Goal: Information Seeking & Learning: Learn about a topic

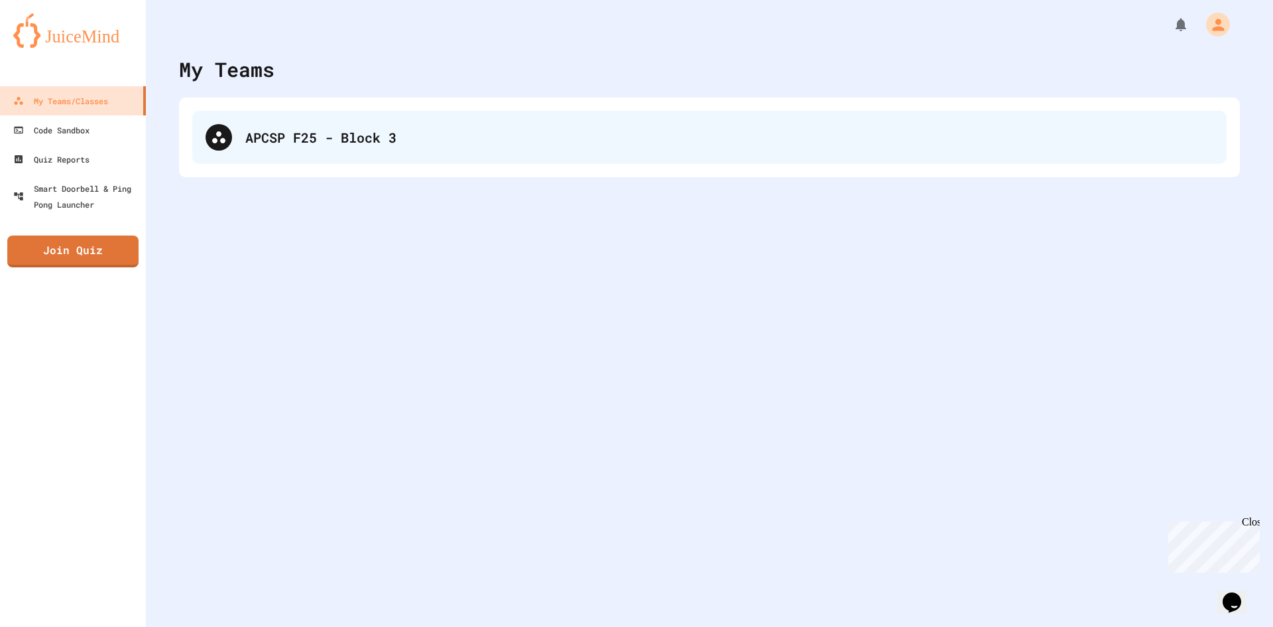
click at [483, 156] on div "APCSP F25 - Block 3" at bounding box center [709, 137] width 1034 height 53
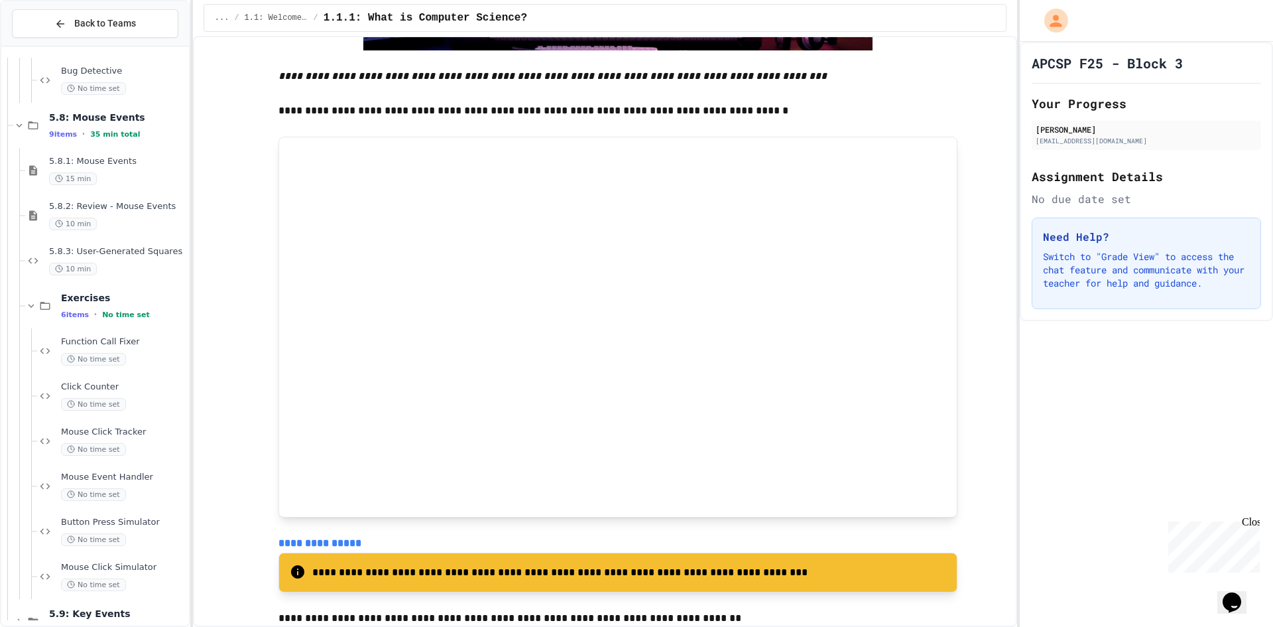
scroll to position [981, 0]
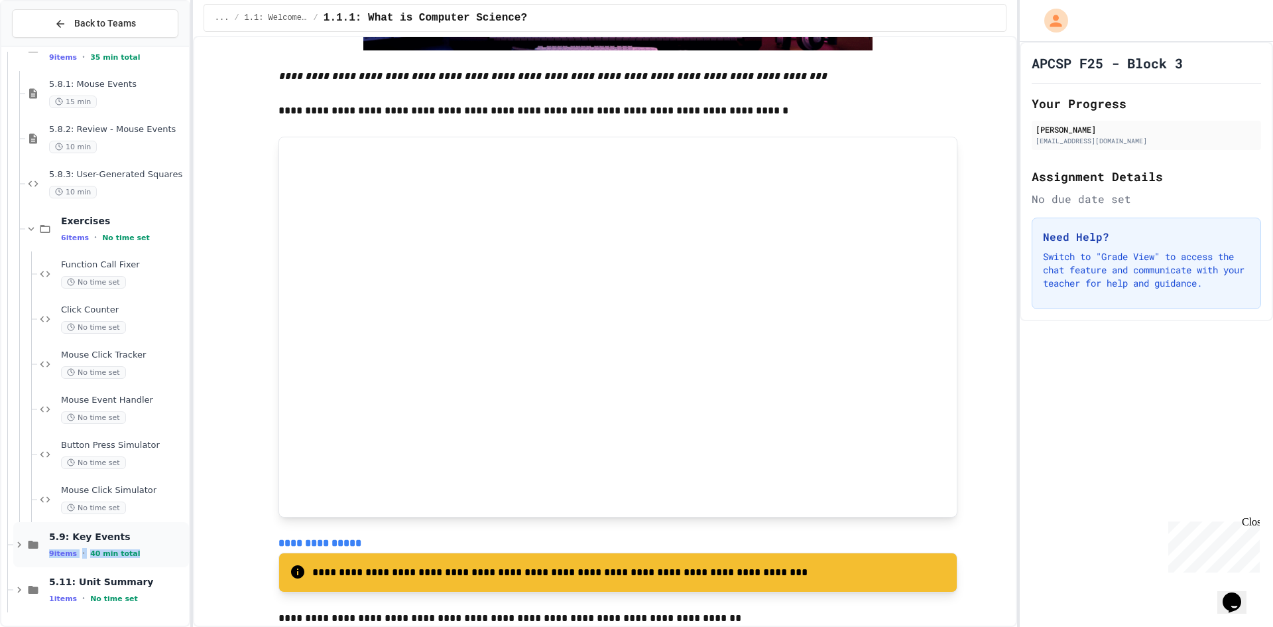
click at [129, 545] on div "5.9: Key Events 9 items • 40 min total" at bounding box center [117, 544] width 137 height 28
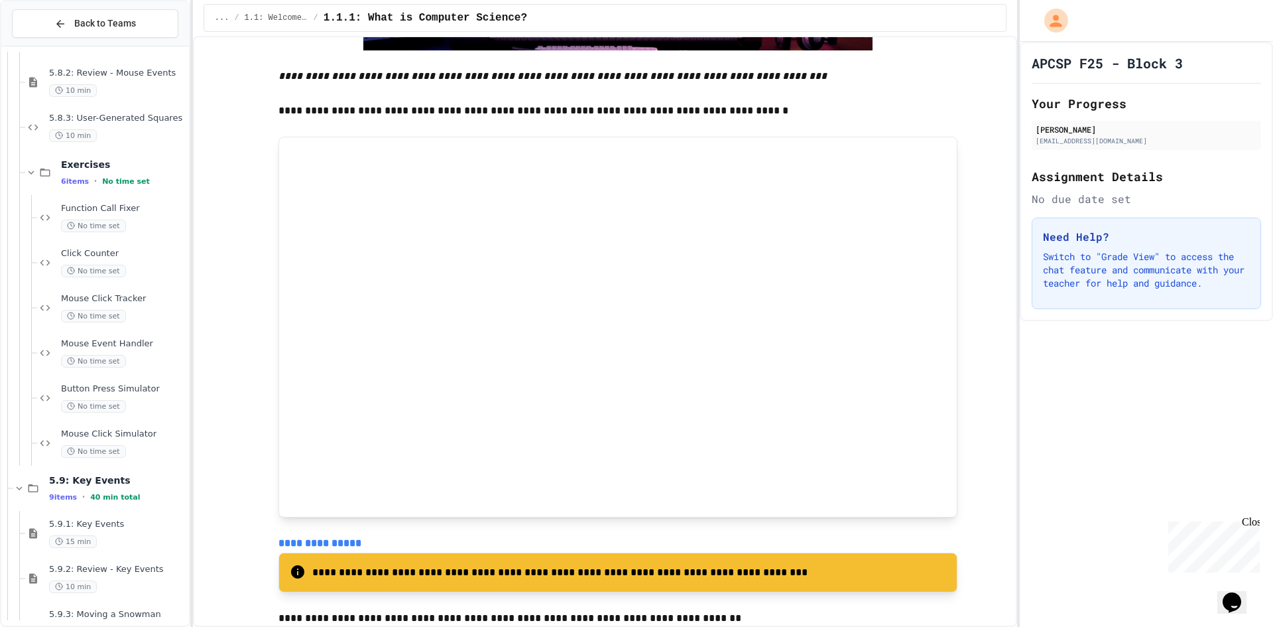
scroll to position [1161, 0]
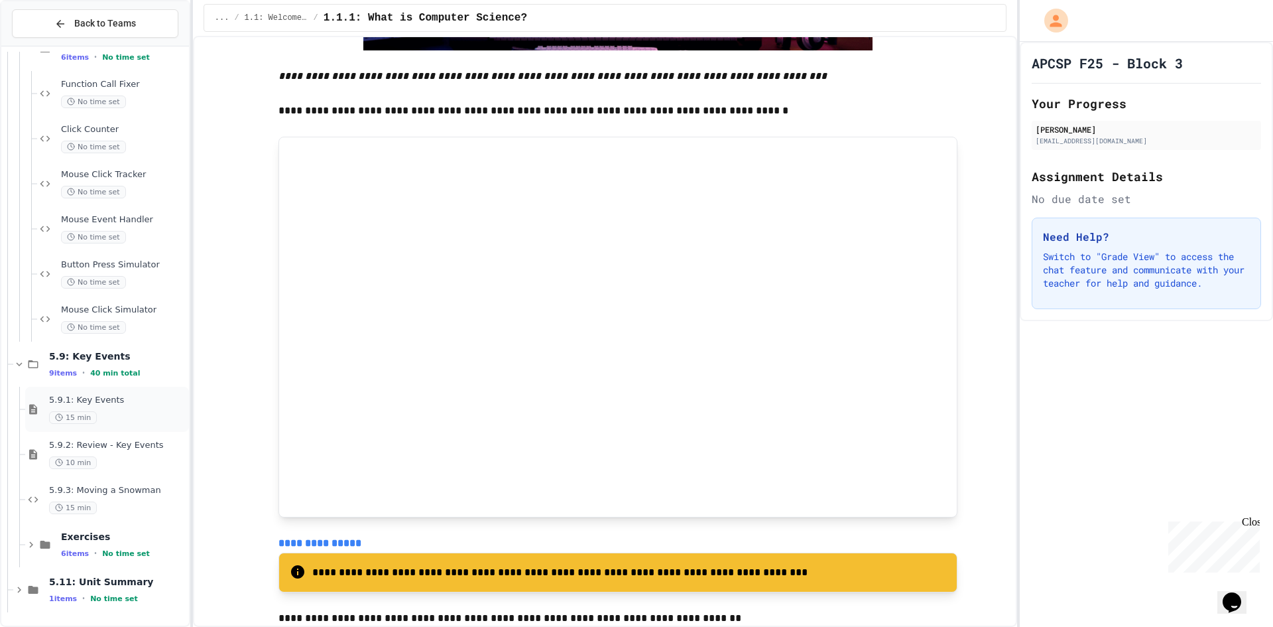
click at [121, 397] on span "5.9.1: Key Events" at bounding box center [117, 400] width 137 height 11
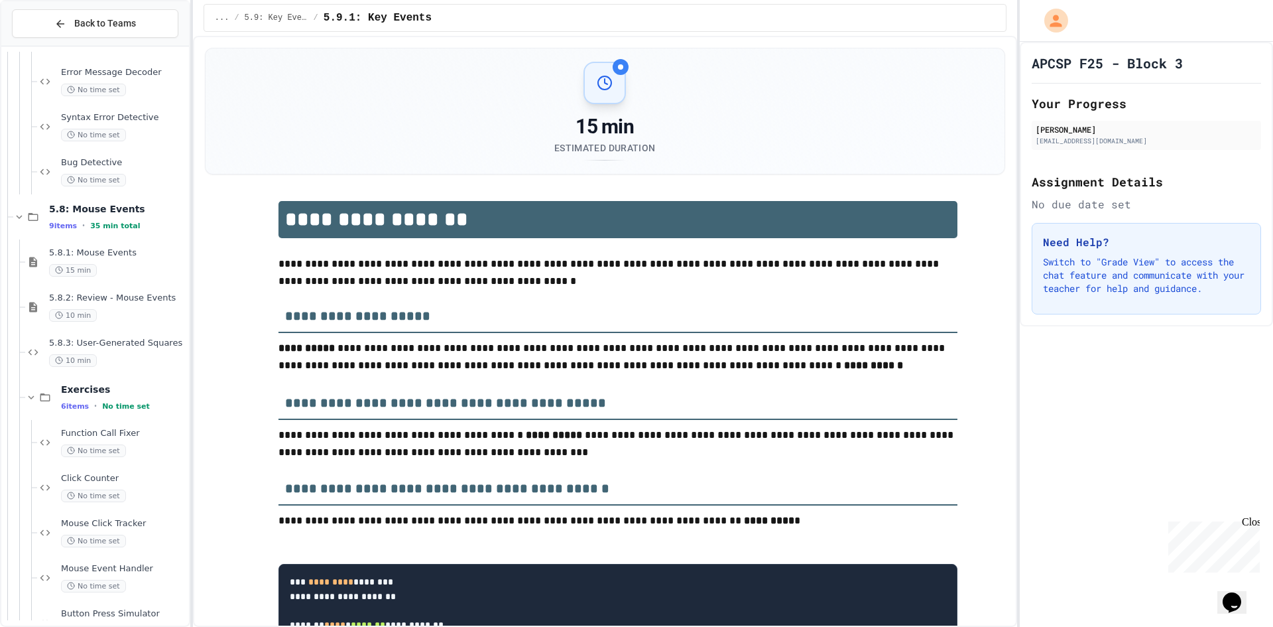
scroll to position [747, 0]
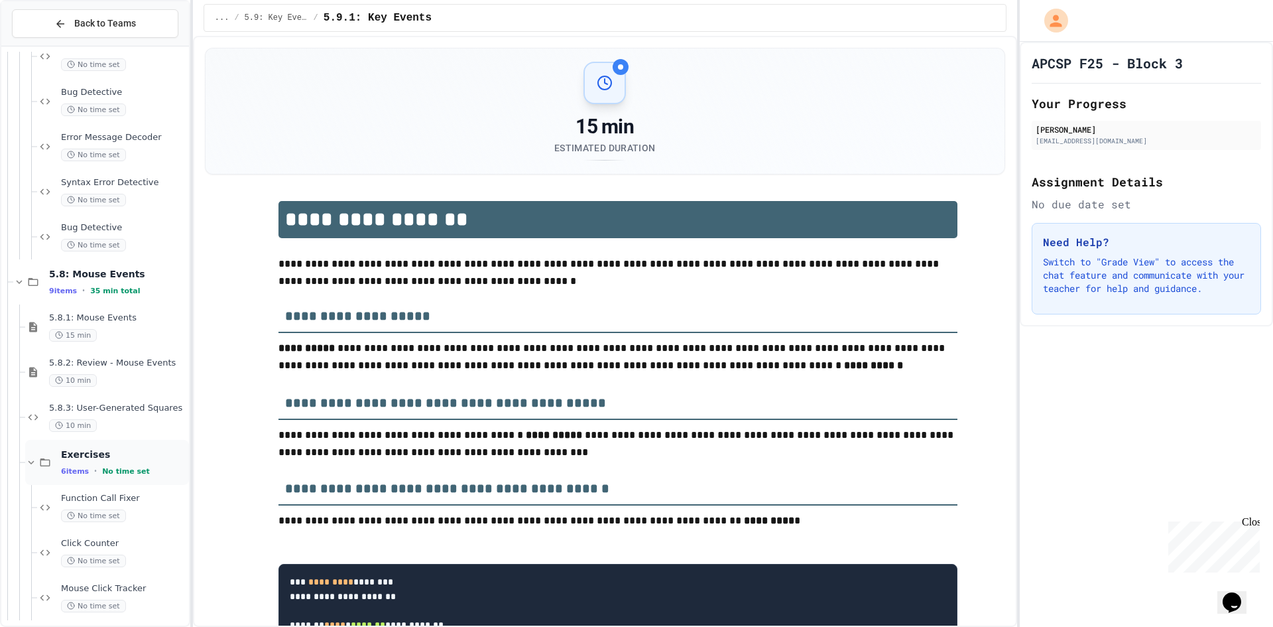
click at [27, 463] on icon at bounding box center [31, 462] width 12 height 12
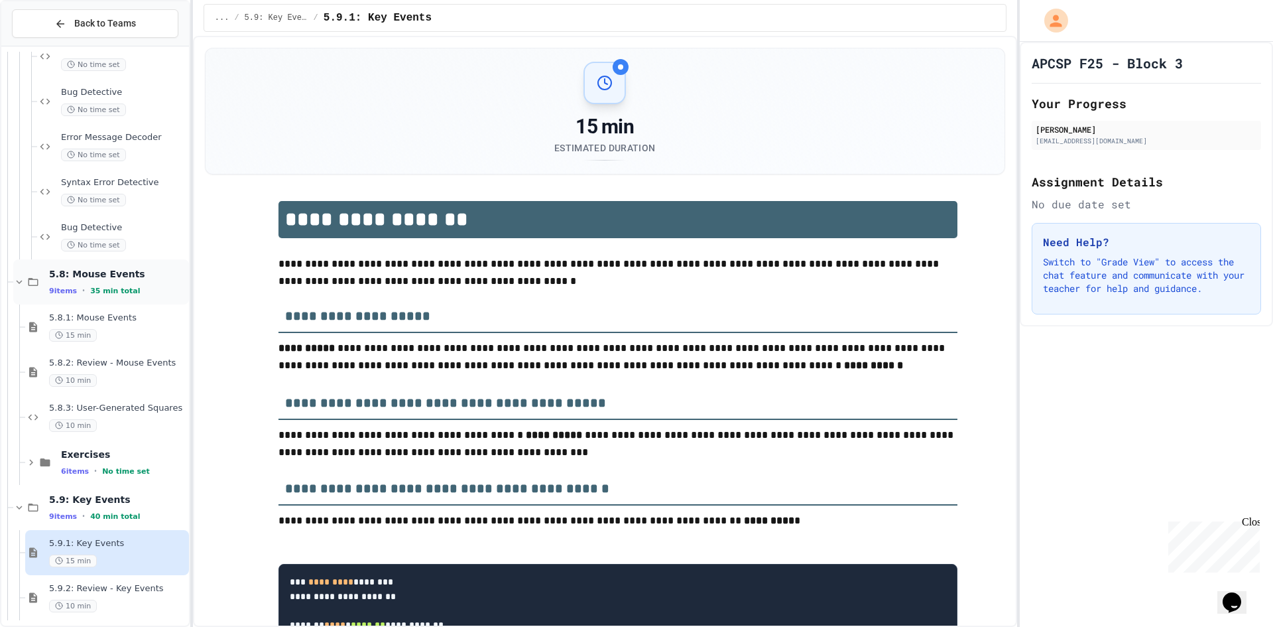
click at [17, 283] on icon at bounding box center [19, 282] width 12 height 12
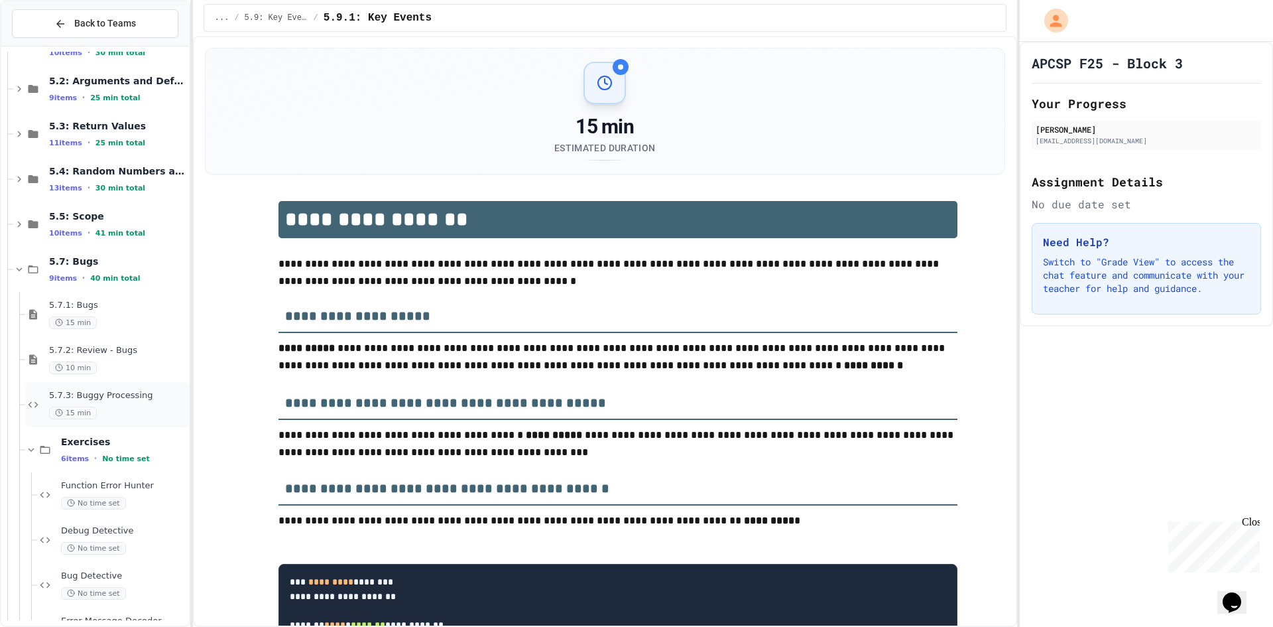
scroll to position [246, 0]
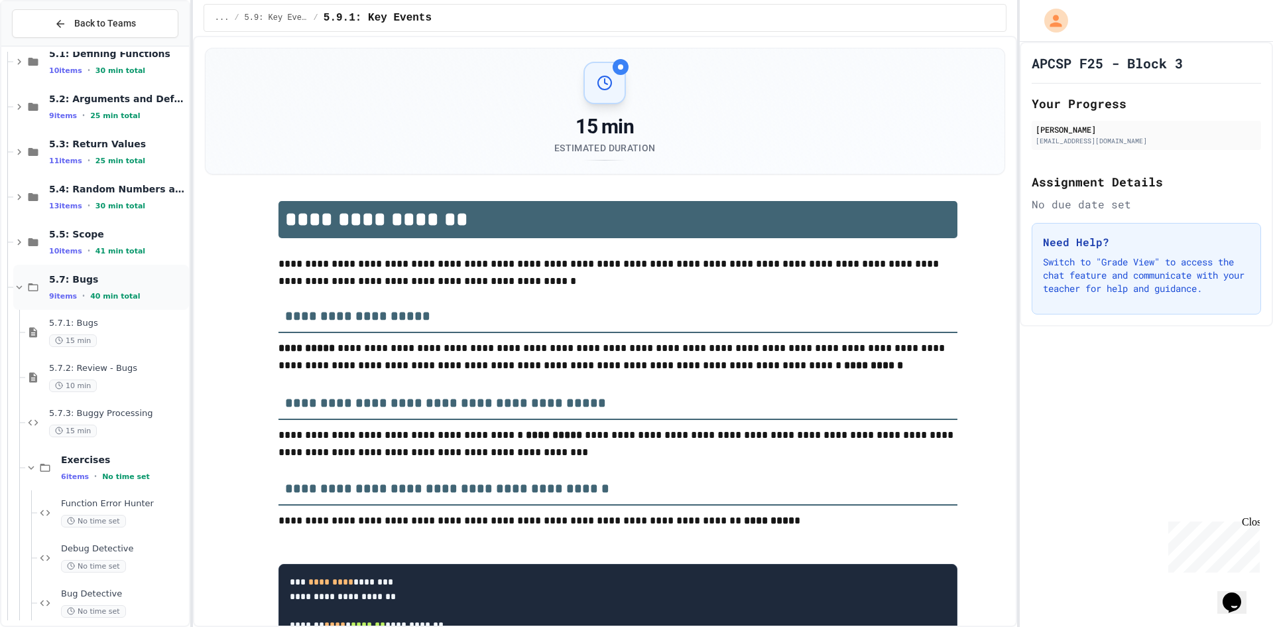
click at [21, 288] on icon at bounding box center [20, 287] width 6 height 4
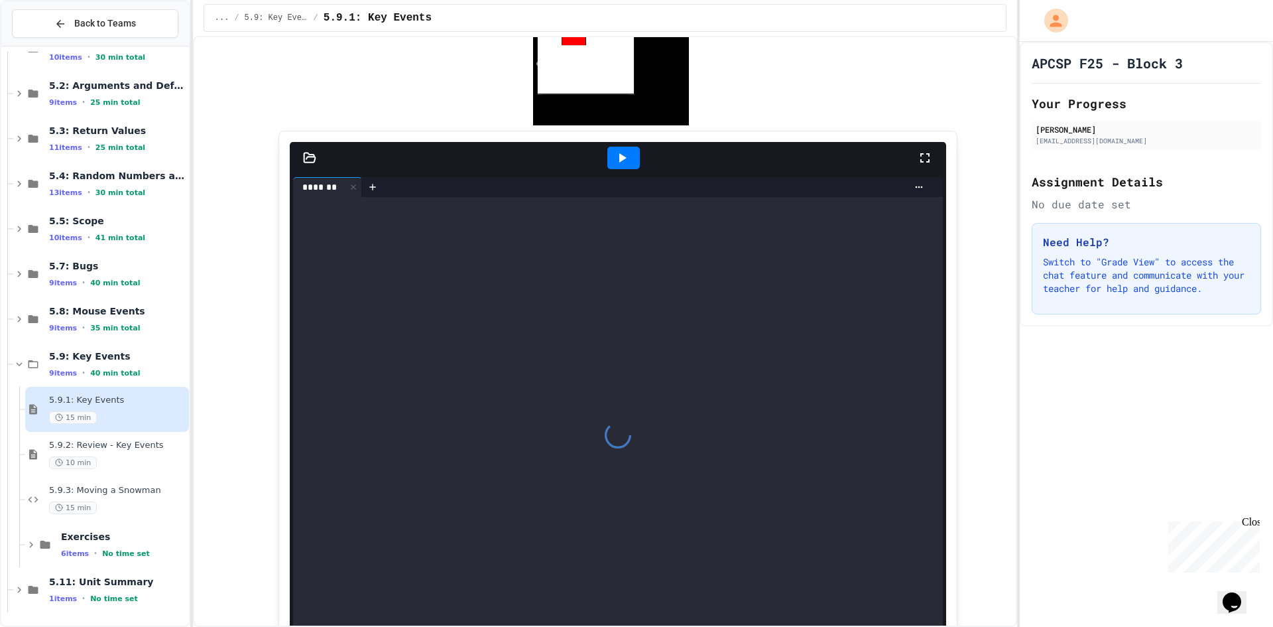
scroll to position [1194, 0]
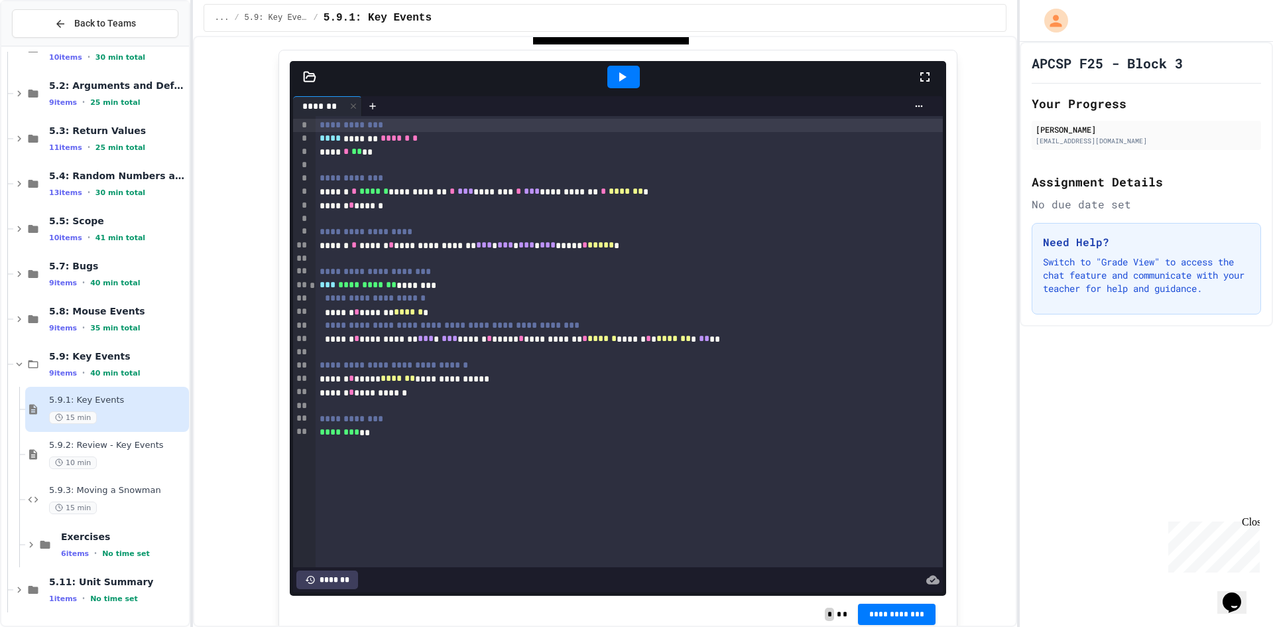
click at [618, 85] on icon at bounding box center [622, 77] width 16 height 16
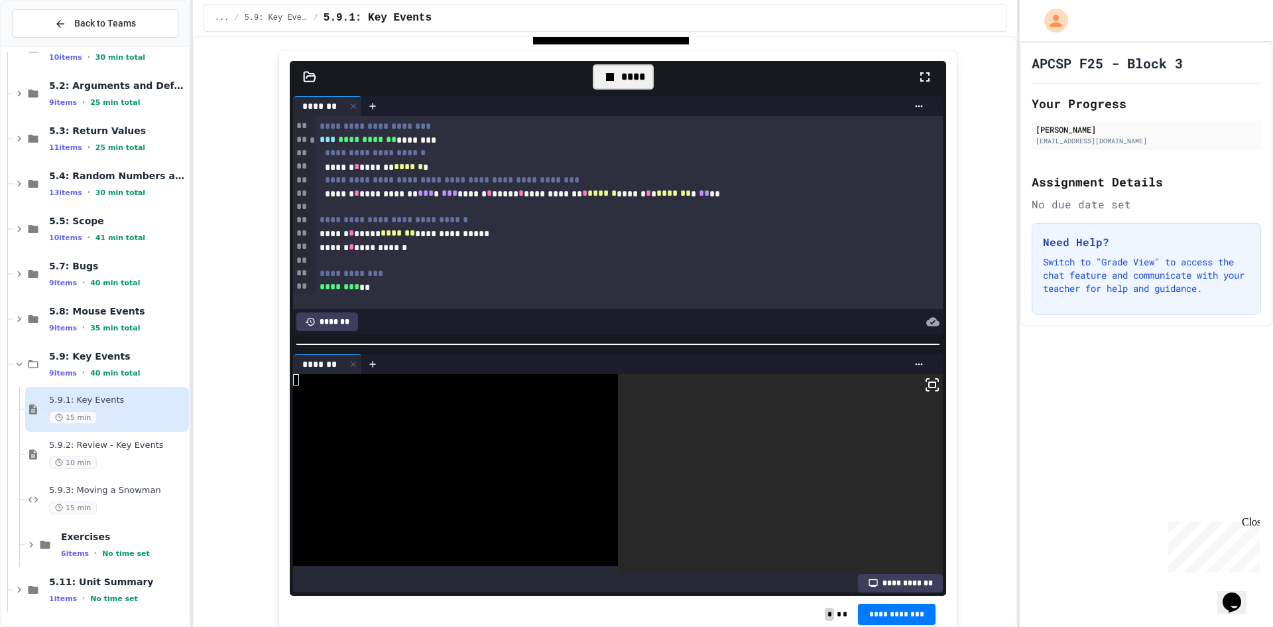
scroll to position [149, 0]
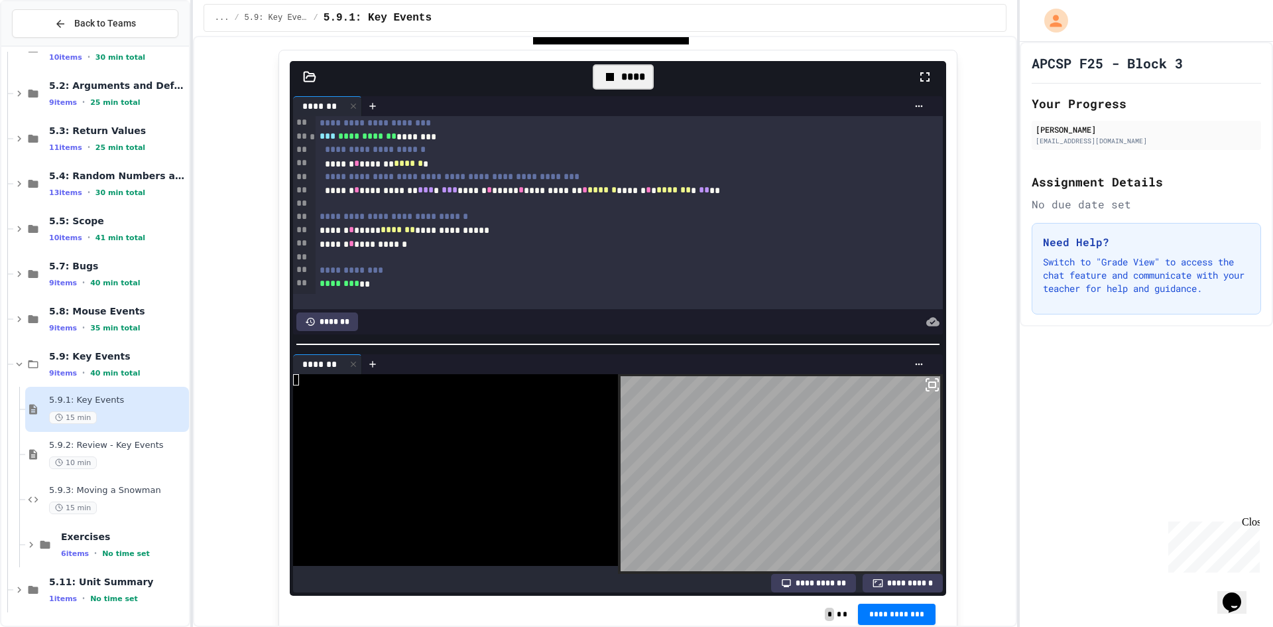
click at [674, 406] on body "**********" at bounding box center [636, 313] width 1273 height 627
click at [792, 416] on body "**********" at bounding box center [636, 313] width 1273 height 627
click at [776, 277] on div "**********" at bounding box center [620, 270] width 608 height 13
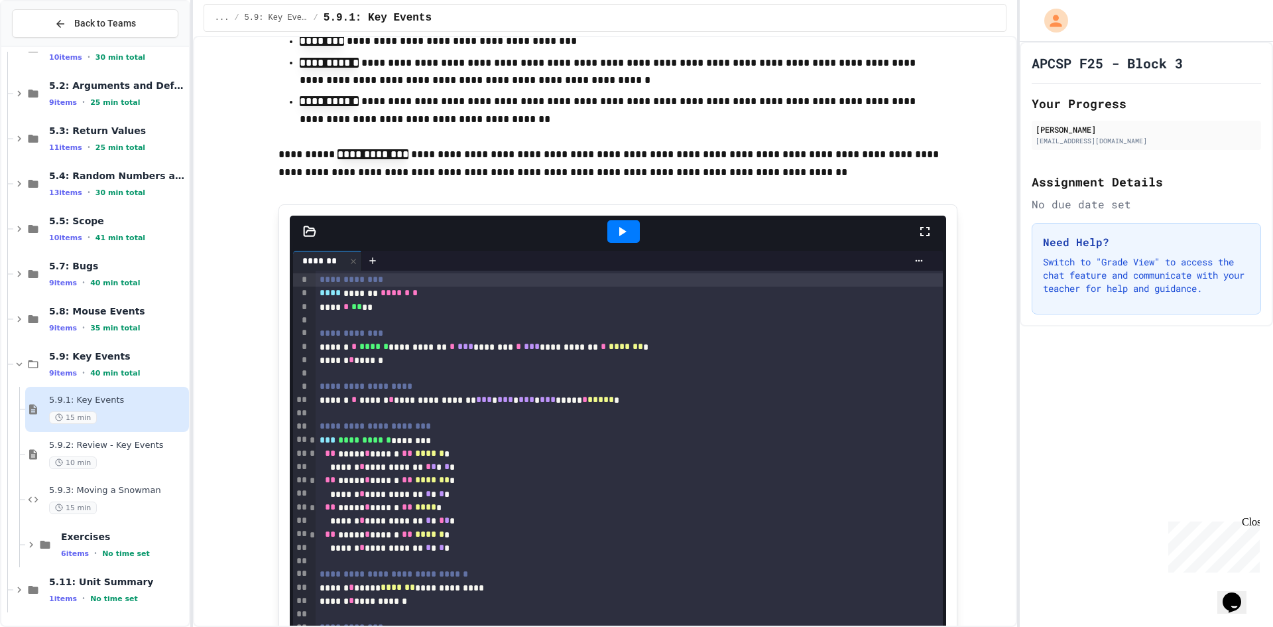
scroll to position [1989, 0]
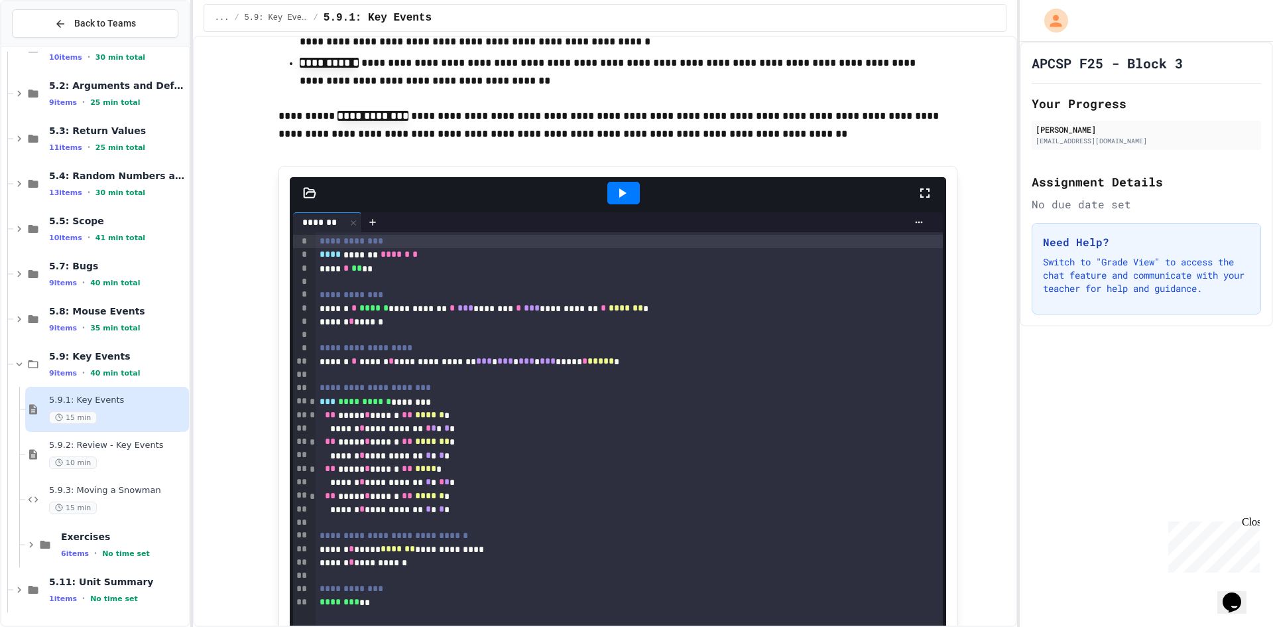
click at [614, 198] on icon at bounding box center [622, 193] width 16 height 16
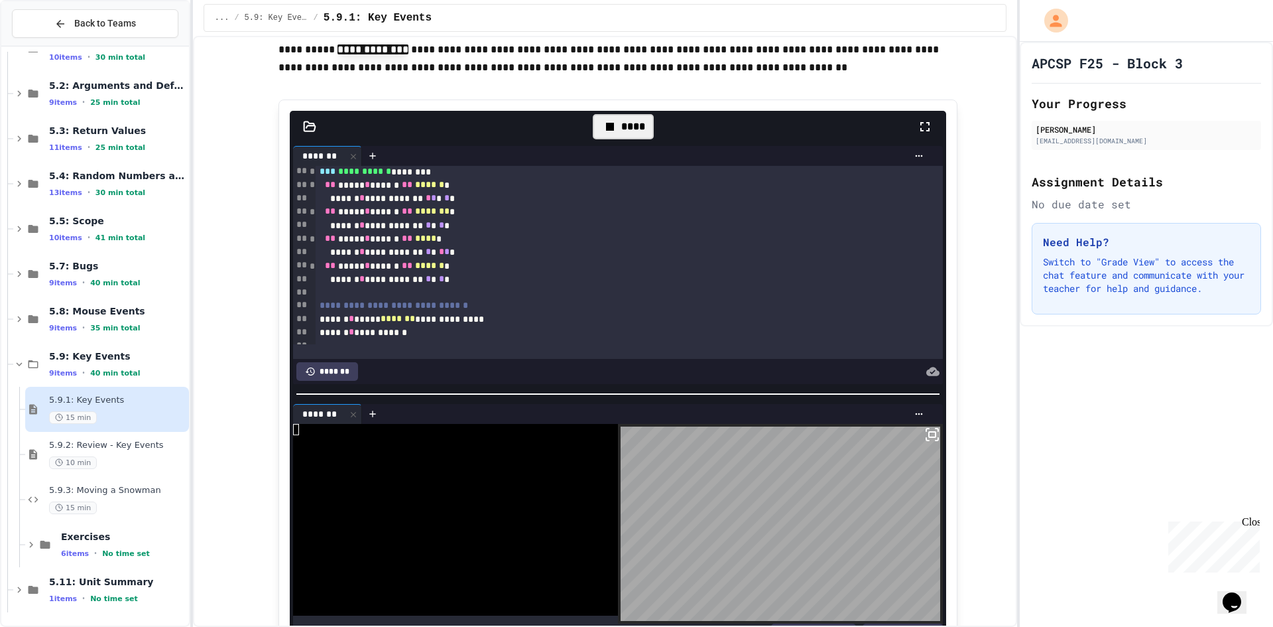
scroll to position [202, 0]
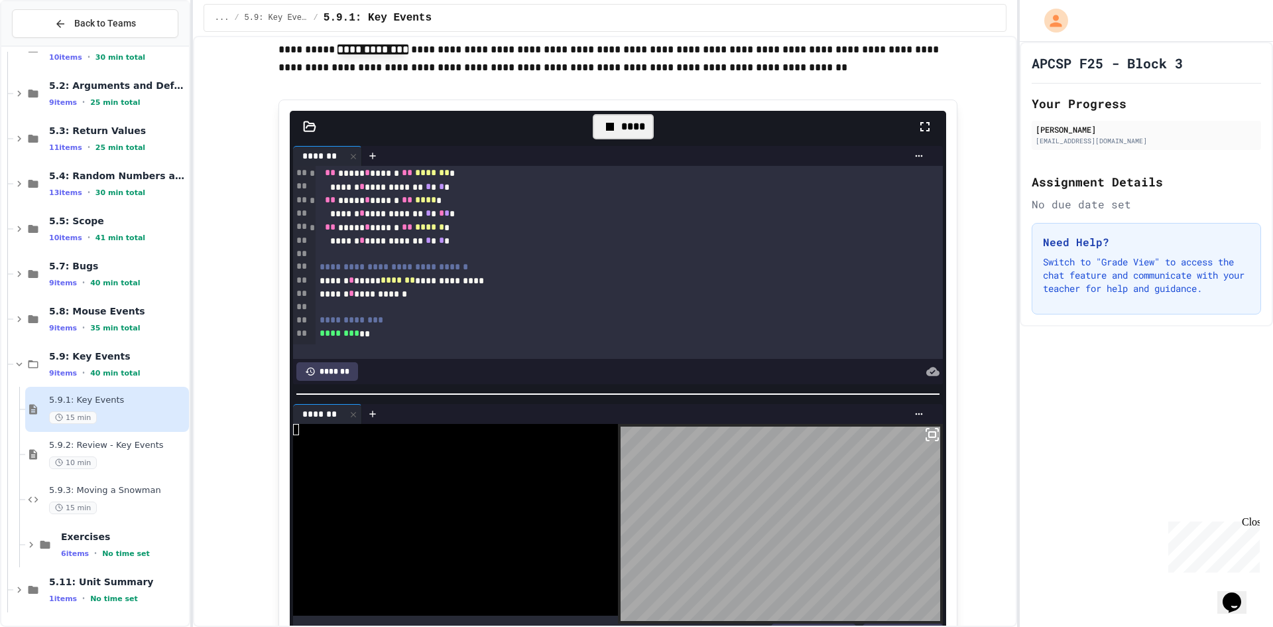
click at [789, 519] on body "**********" at bounding box center [636, 313] width 1273 height 627
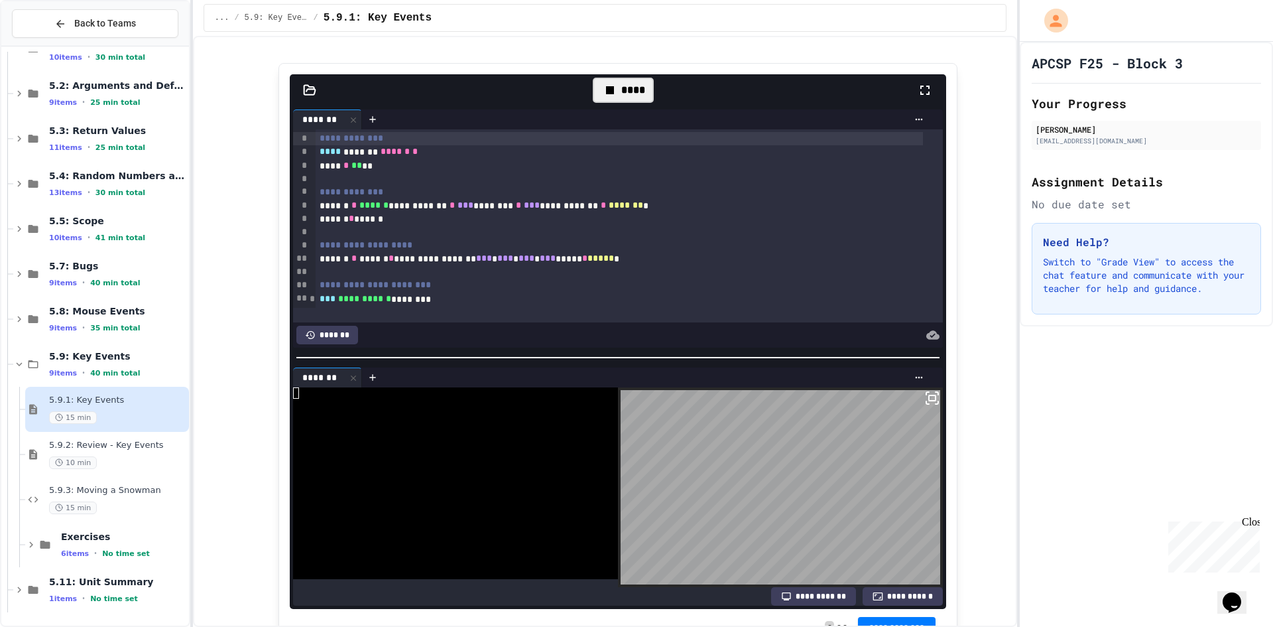
scroll to position [2122, 0]
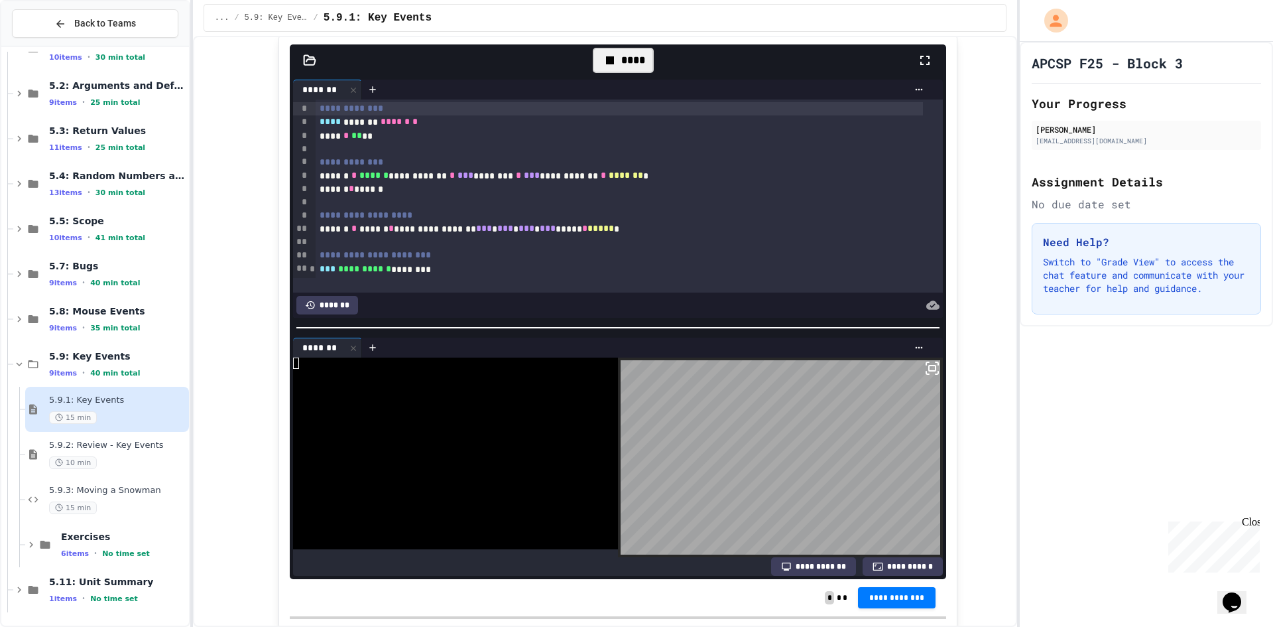
click at [757, 537] on body "**********" at bounding box center [636, 313] width 1273 height 627
click at [786, 477] on body "**********" at bounding box center [636, 313] width 1273 height 627
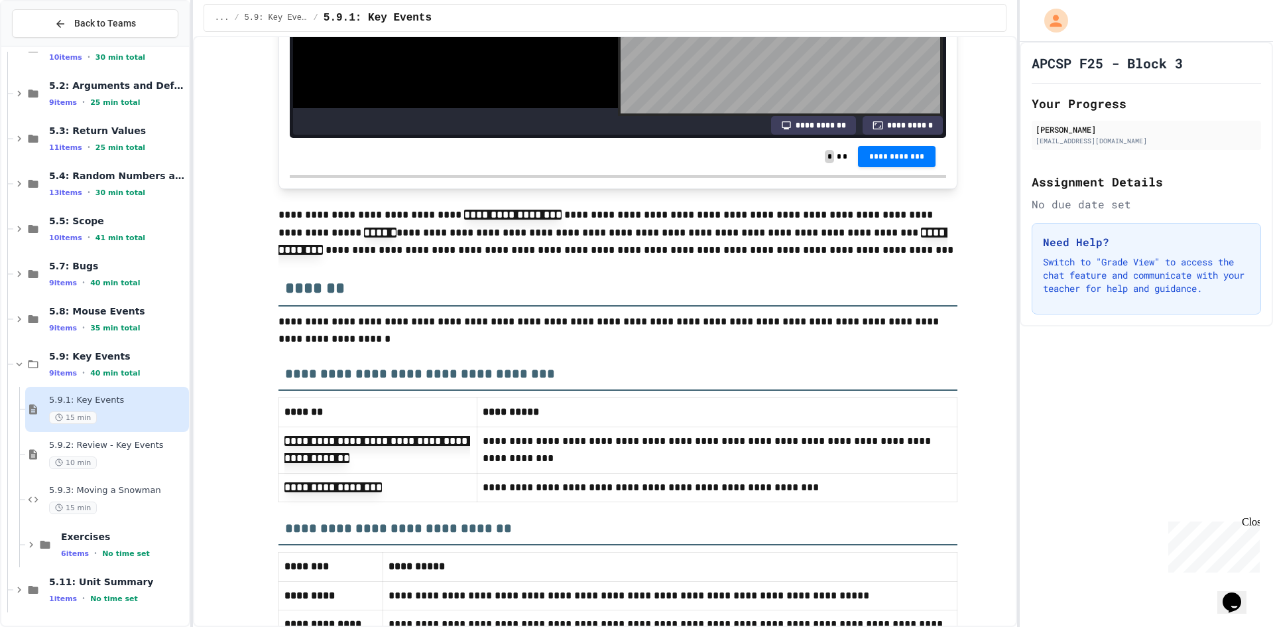
scroll to position [2629, 0]
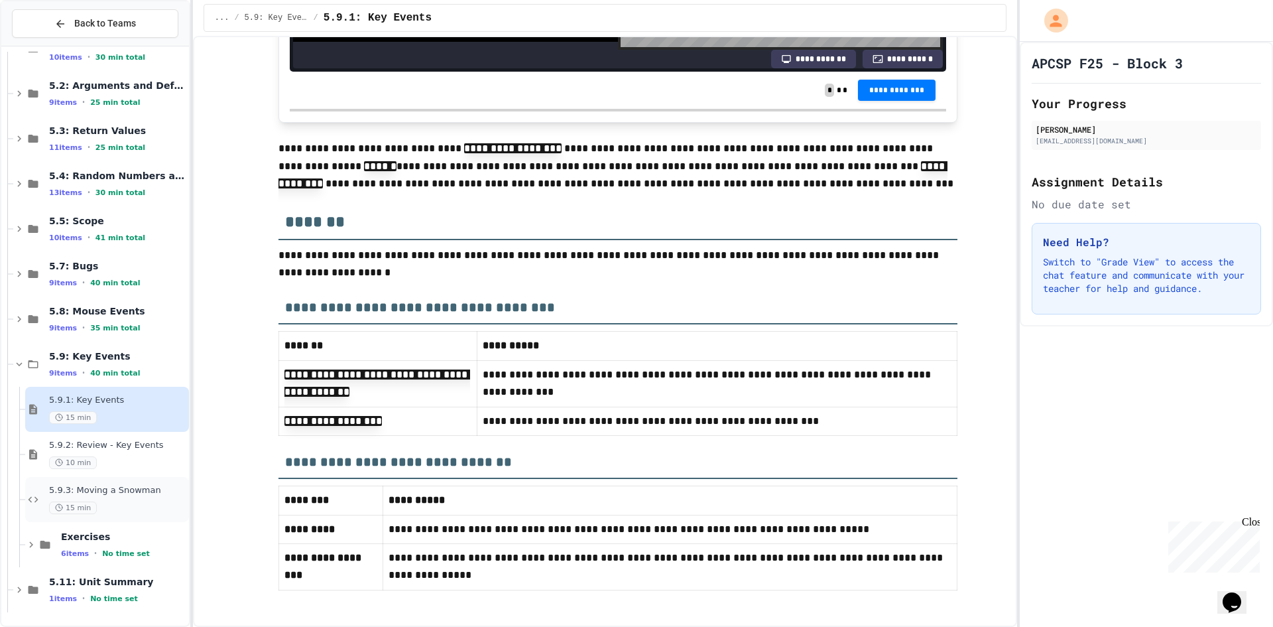
click at [137, 510] on div "15 min" at bounding box center [117, 507] width 137 height 13
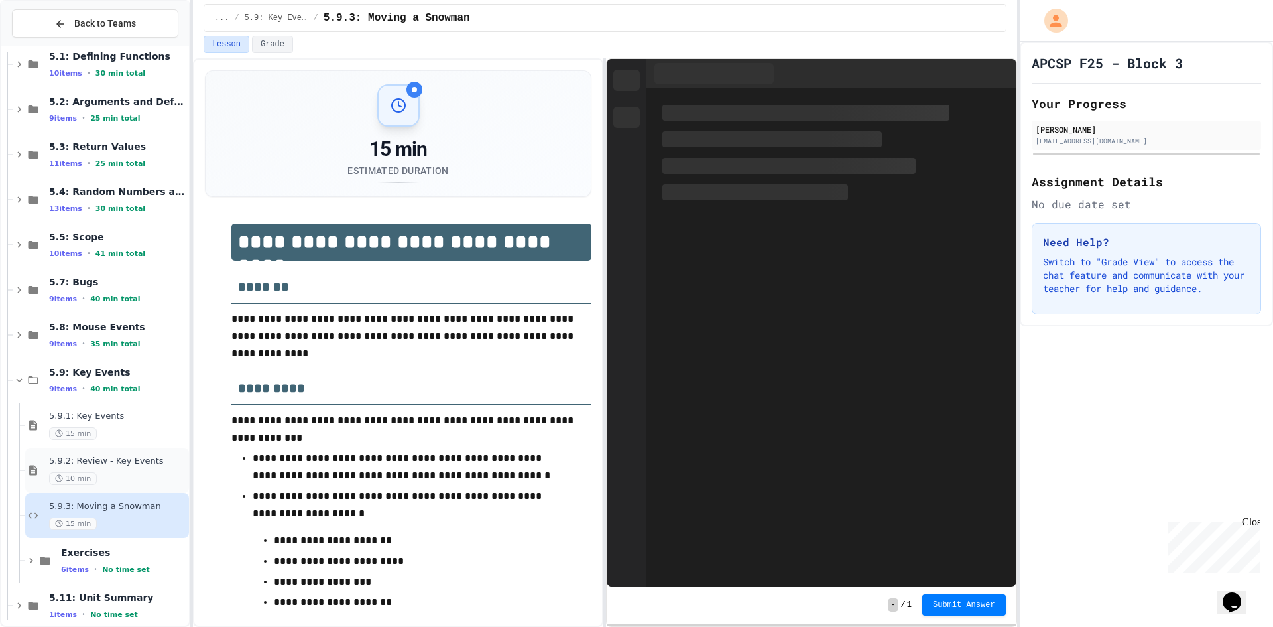
scroll to position [259, 0]
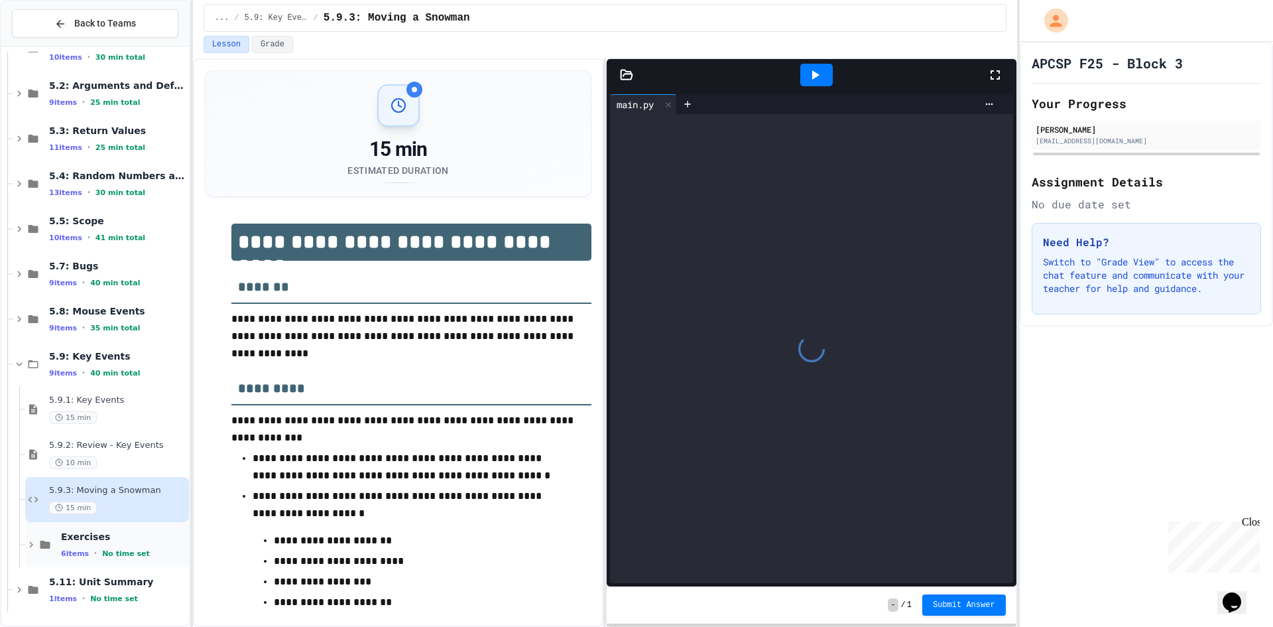
click at [137, 539] on span "Exercises" at bounding box center [123, 536] width 125 height 12
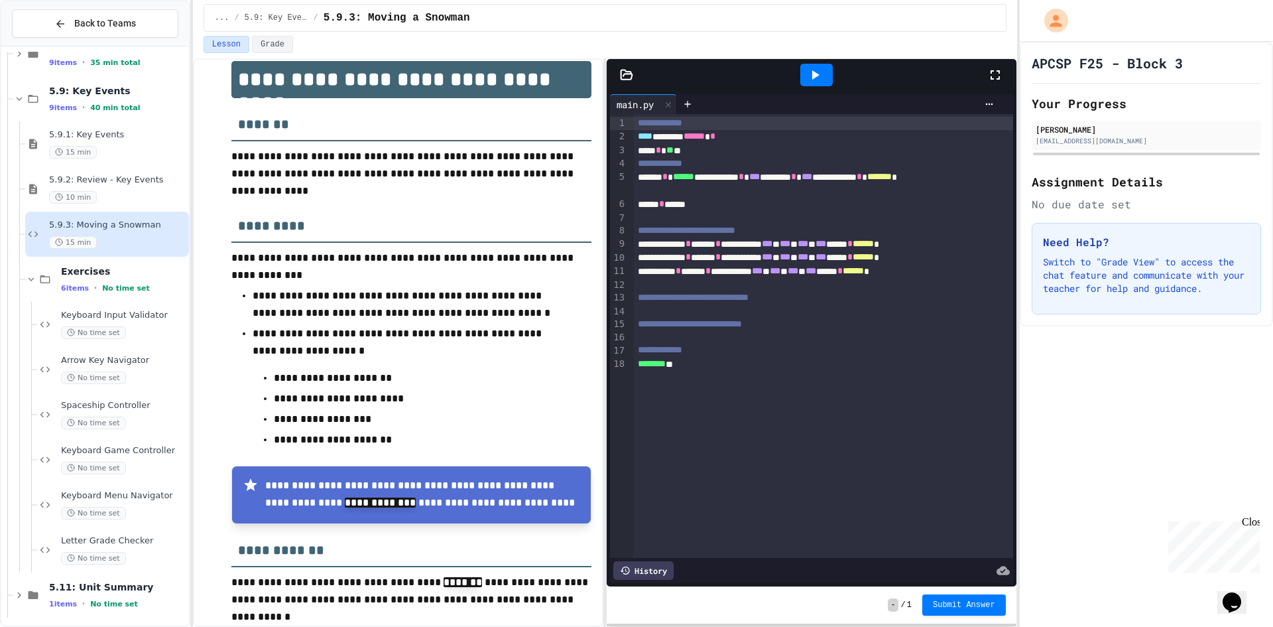
scroll to position [188, 0]
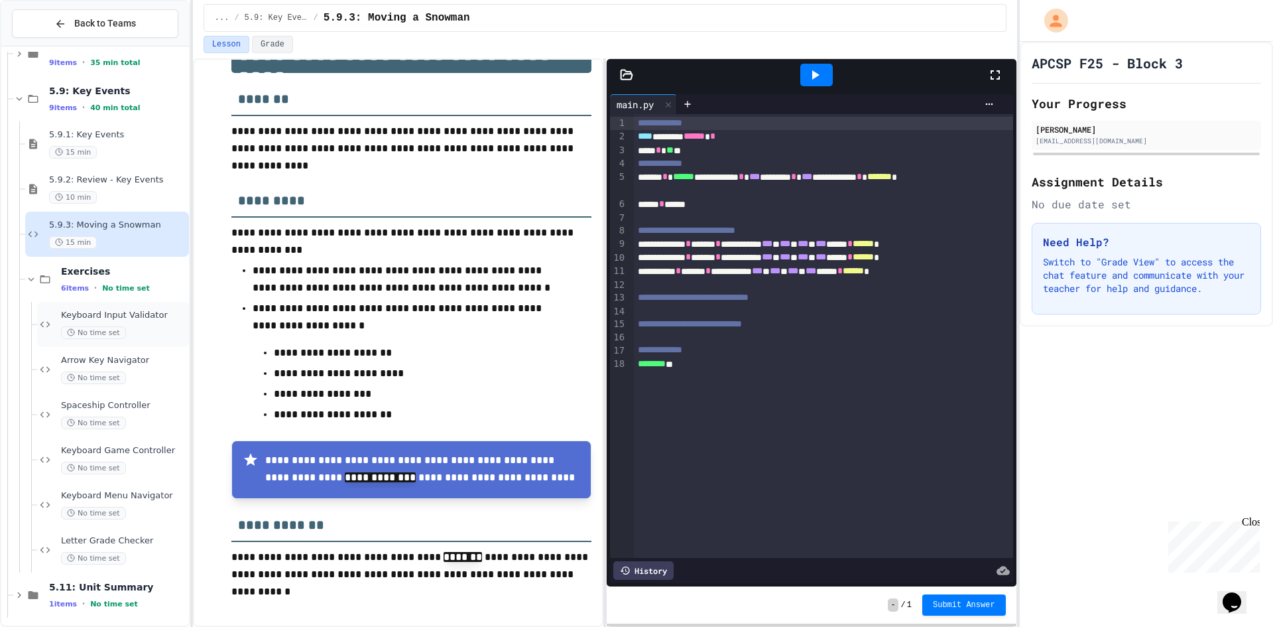
click at [141, 317] on span "Keyboard Input Validator" at bounding box center [123, 315] width 125 height 11
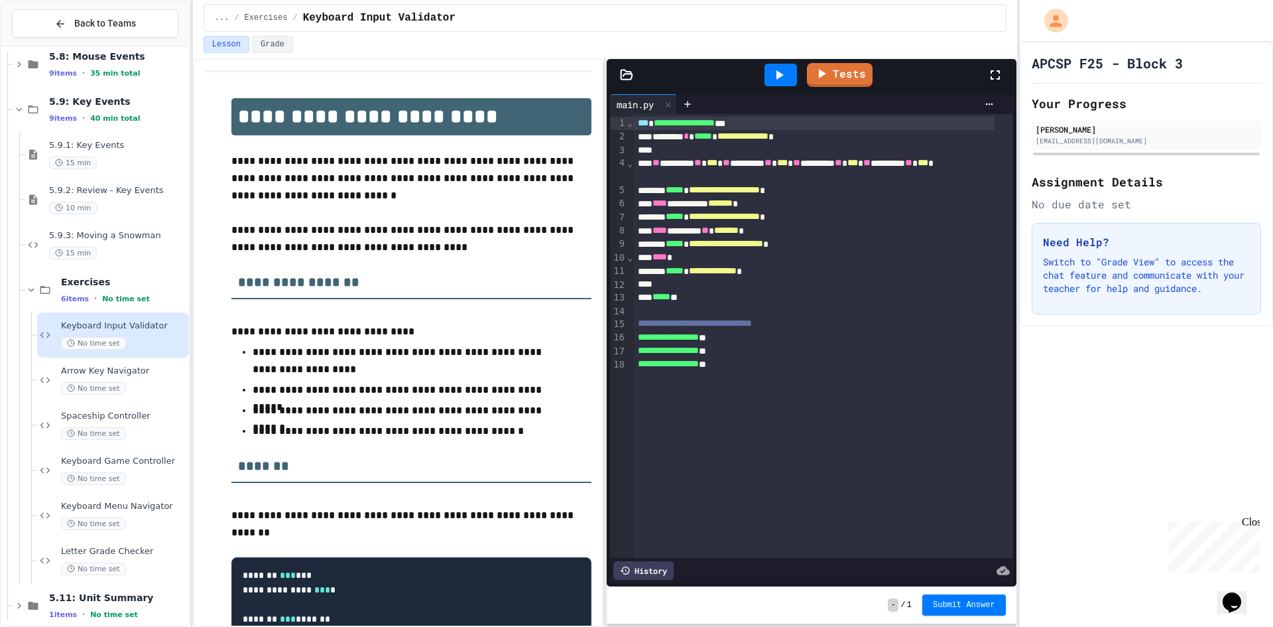
scroll to position [132, 0]
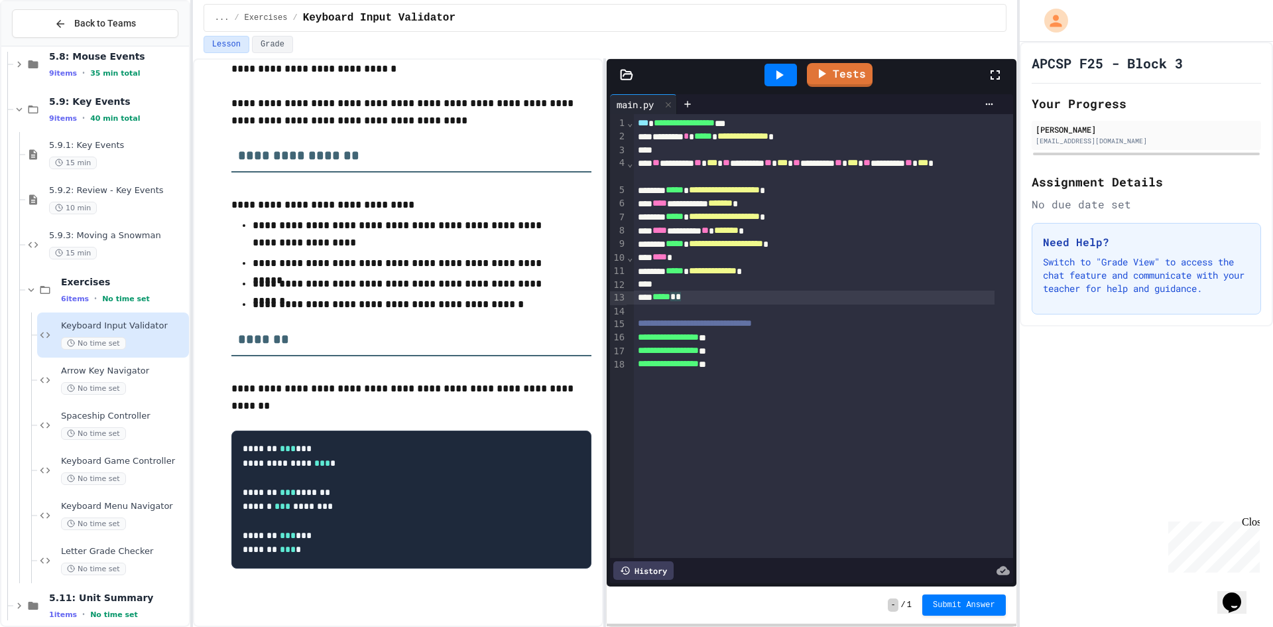
click at [701, 299] on div "***** * *" at bounding box center [814, 296] width 361 height 13
click at [774, 76] on icon at bounding box center [779, 75] width 16 height 16
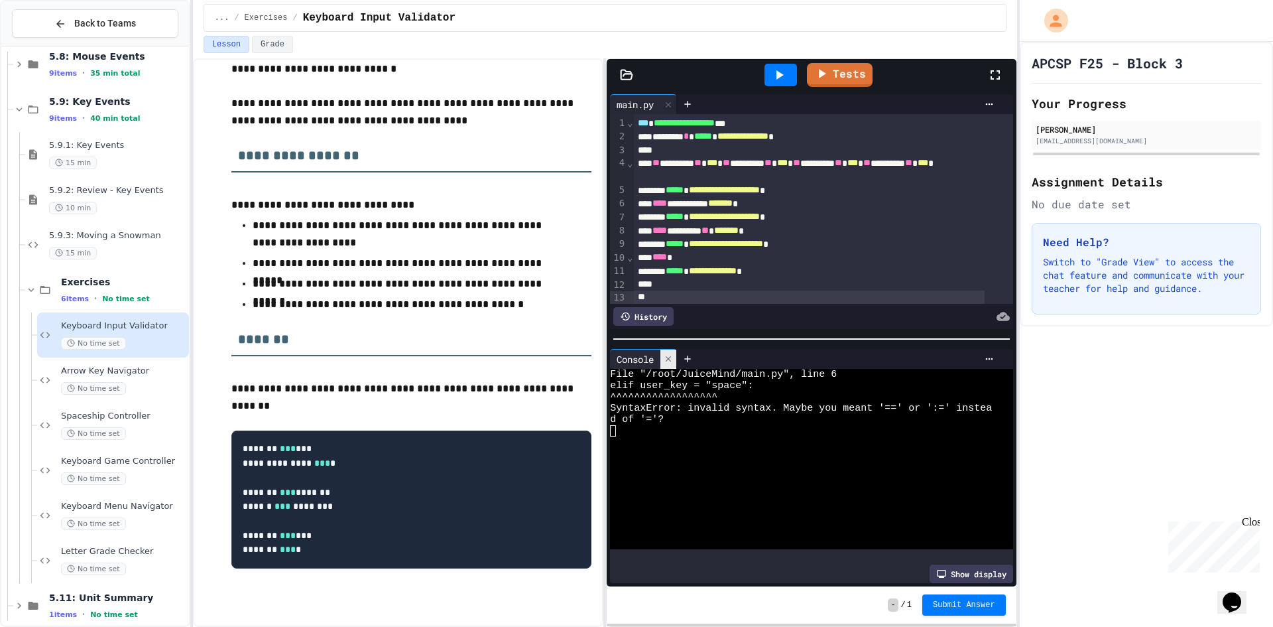
click at [670, 354] on icon at bounding box center [668, 358] width 9 height 9
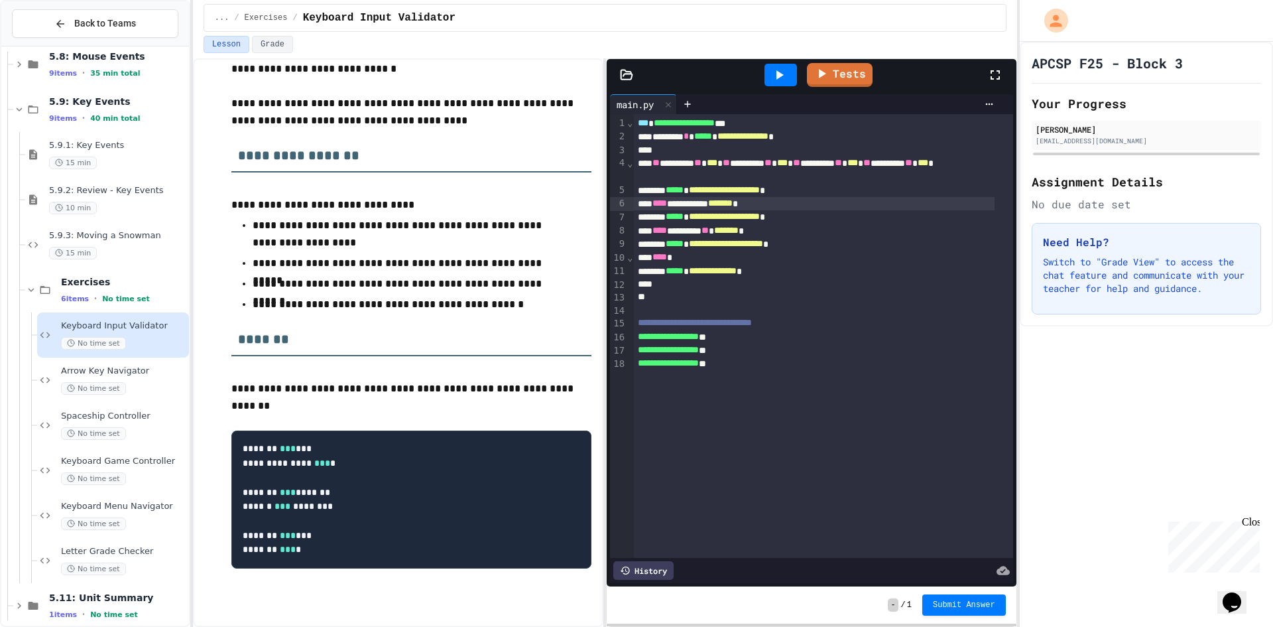
click at [735, 202] on div "**********" at bounding box center [814, 203] width 361 height 13
click at [790, 76] on div at bounding box center [781, 75] width 32 height 23
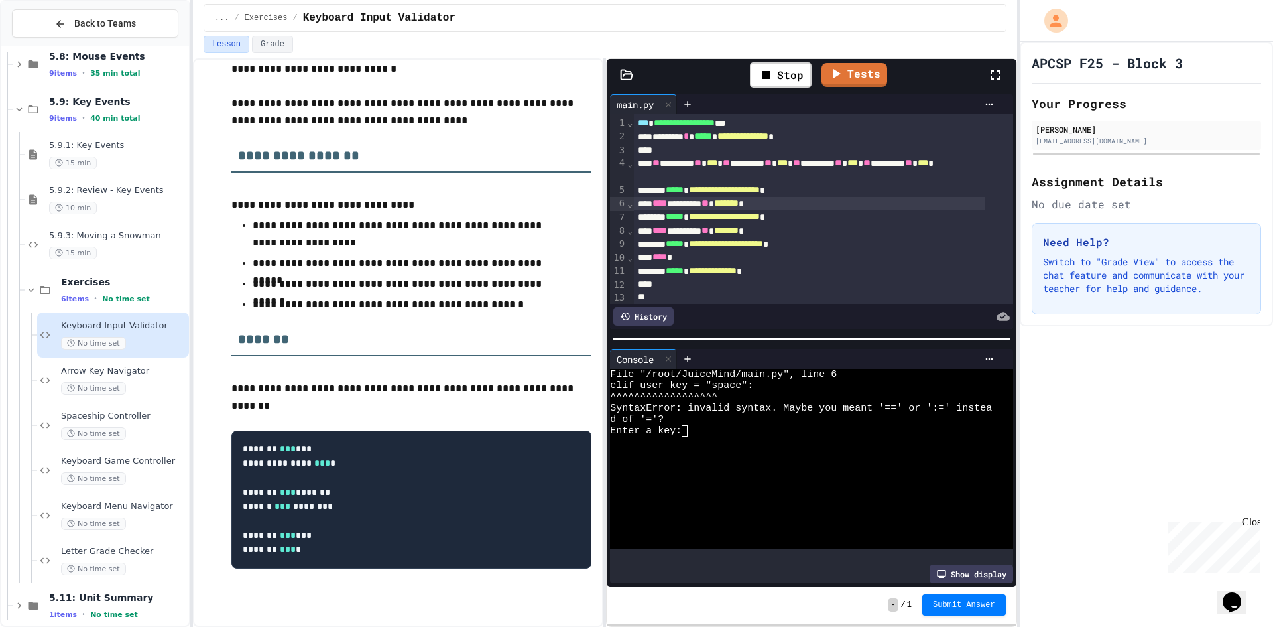
click at [733, 436] on div at bounding box center [801, 441] width 382 height 11
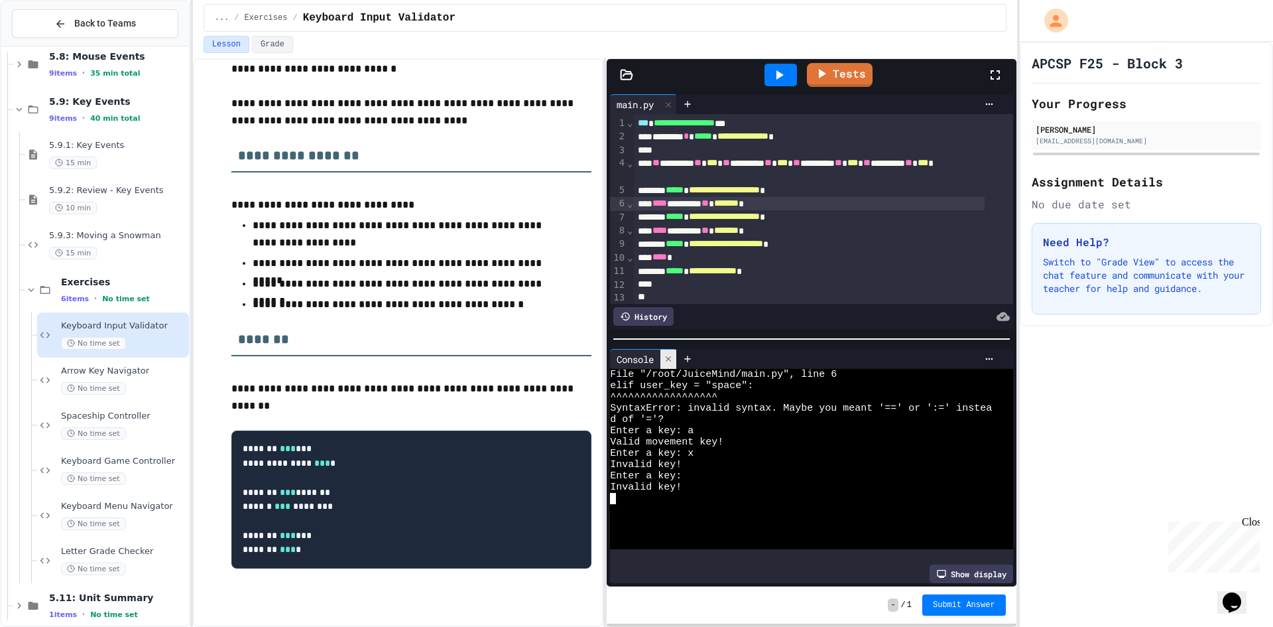
click at [675, 349] on div at bounding box center [668, 358] width 16 height 19
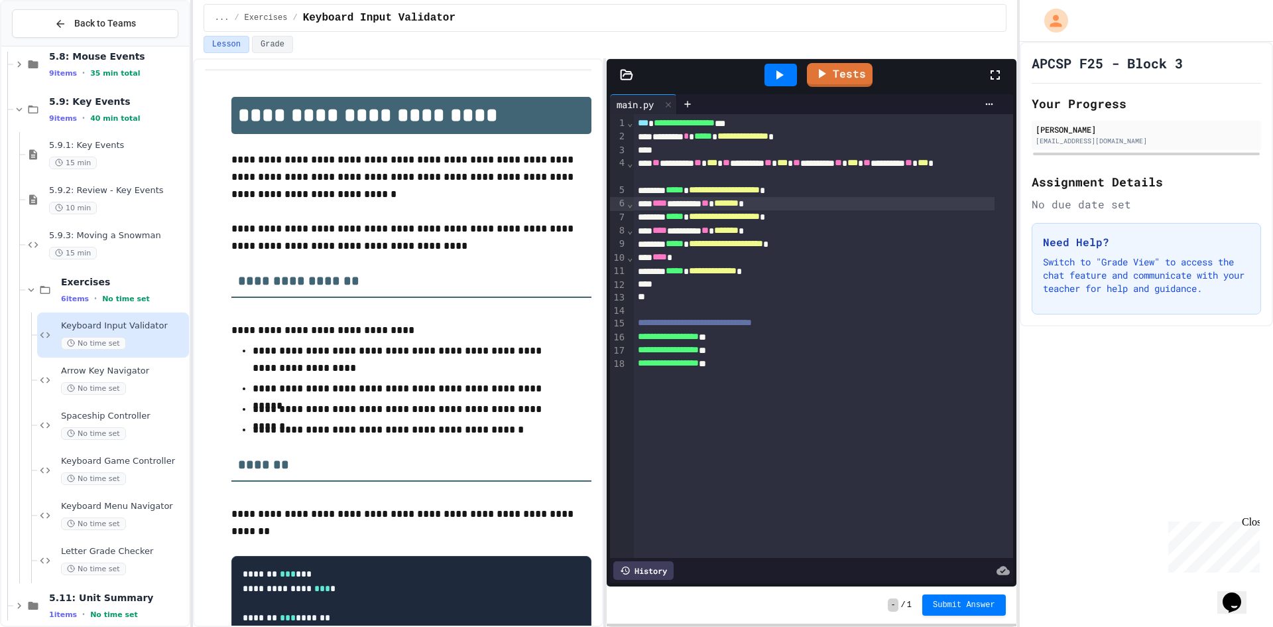
scroll to position [0, 0]
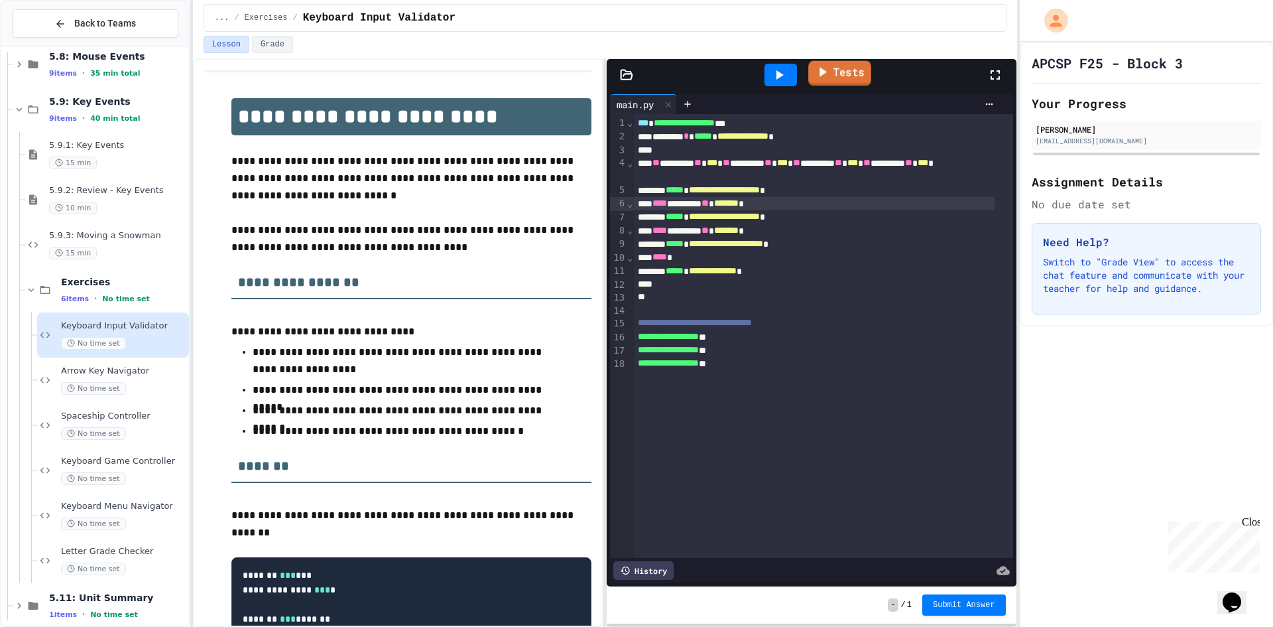
click at [855, 77] on link "Tests" at bounding box center [839, 73] width 63 height 25
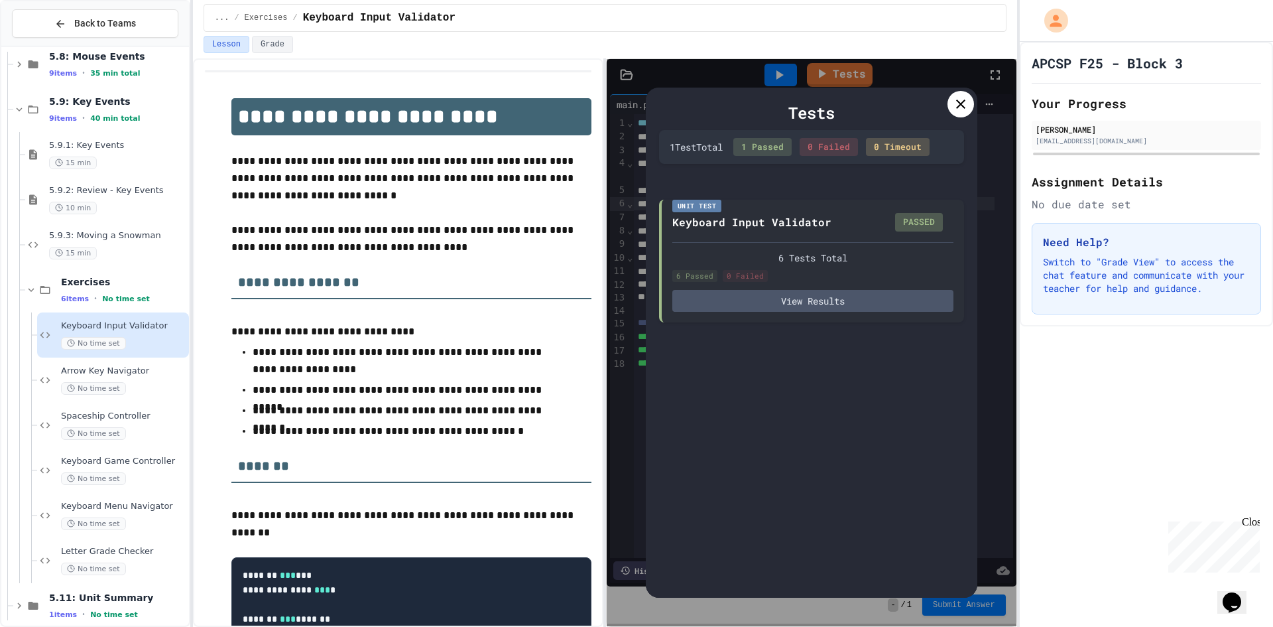
click at [960, 97] on icon at bounding box center [961, 104] width 16 height 16
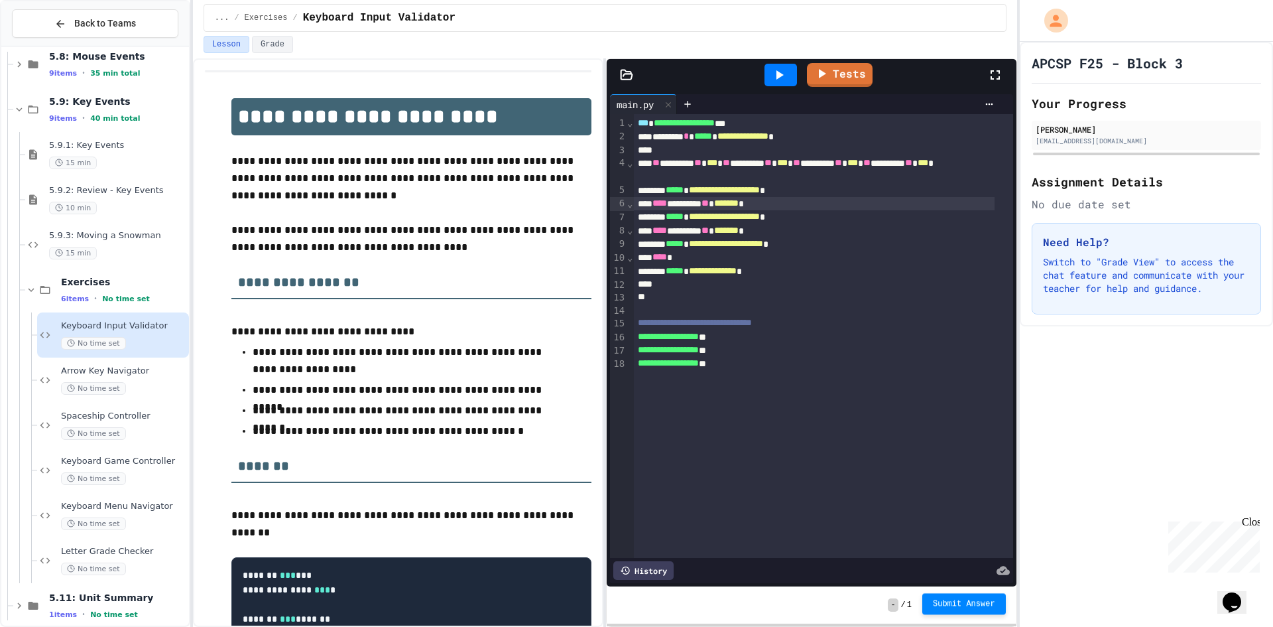
click at [945, 591] on div "- / 1 Submit Answer" at bounding box center [811, 604] width 409 height 37
click at [954, 603] on span "Submit Answer" at bounding box center [964, 604] width 62 height 11
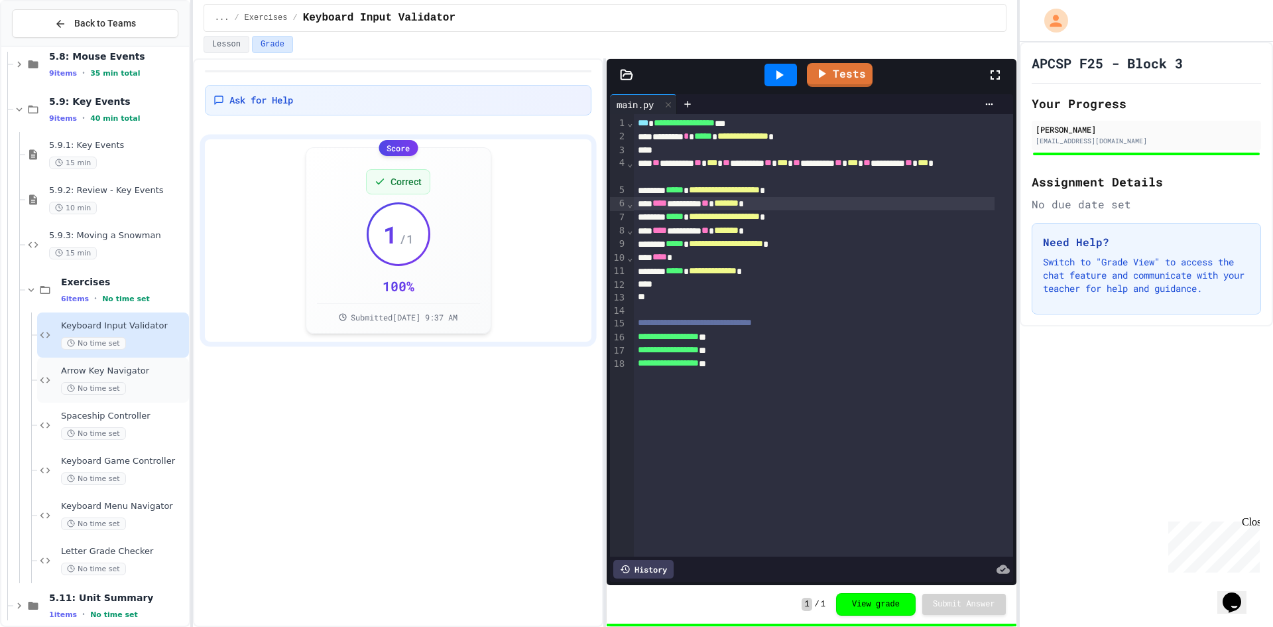
click at [141, 383] on div "No time set" at bounding box center [123, 388] width 125 height 13
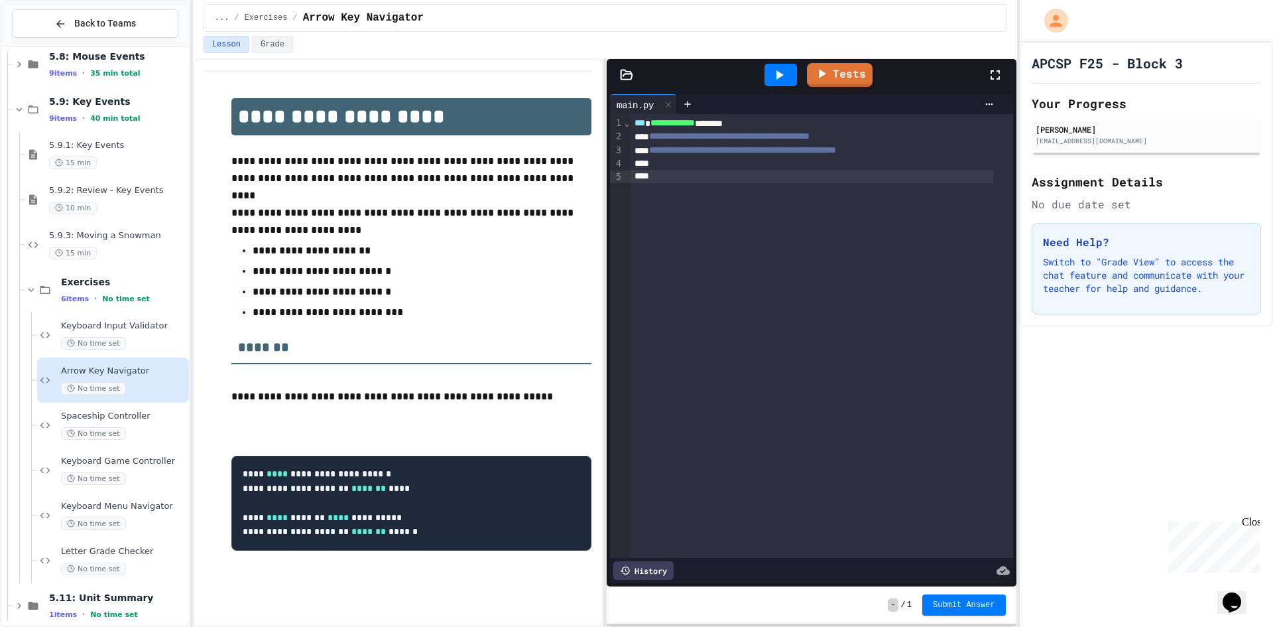
click at [745, 178] on div at bounding box center [812, 176] width 363 height 13
click at [733, 165] on div at bounding box center [812, 163] width 363 height 13
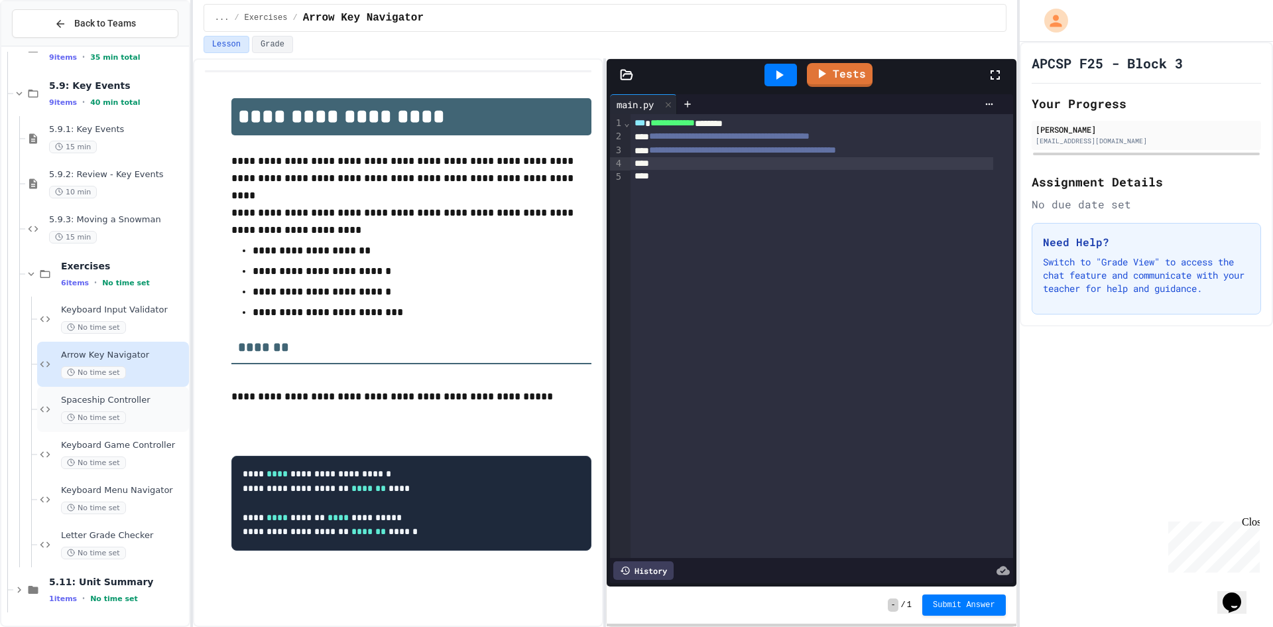
click at [143, 395] on span "Spaceship Controller" at bounding box center [123, 400] width 125 height 11
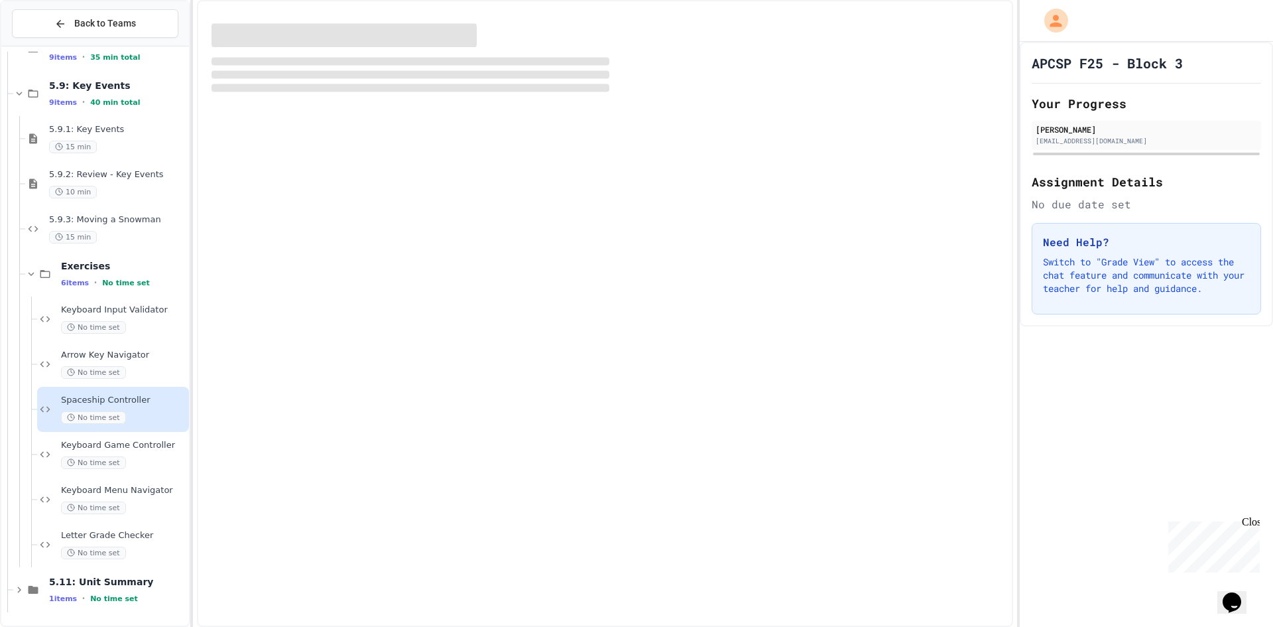
scroll to position [514, 0]
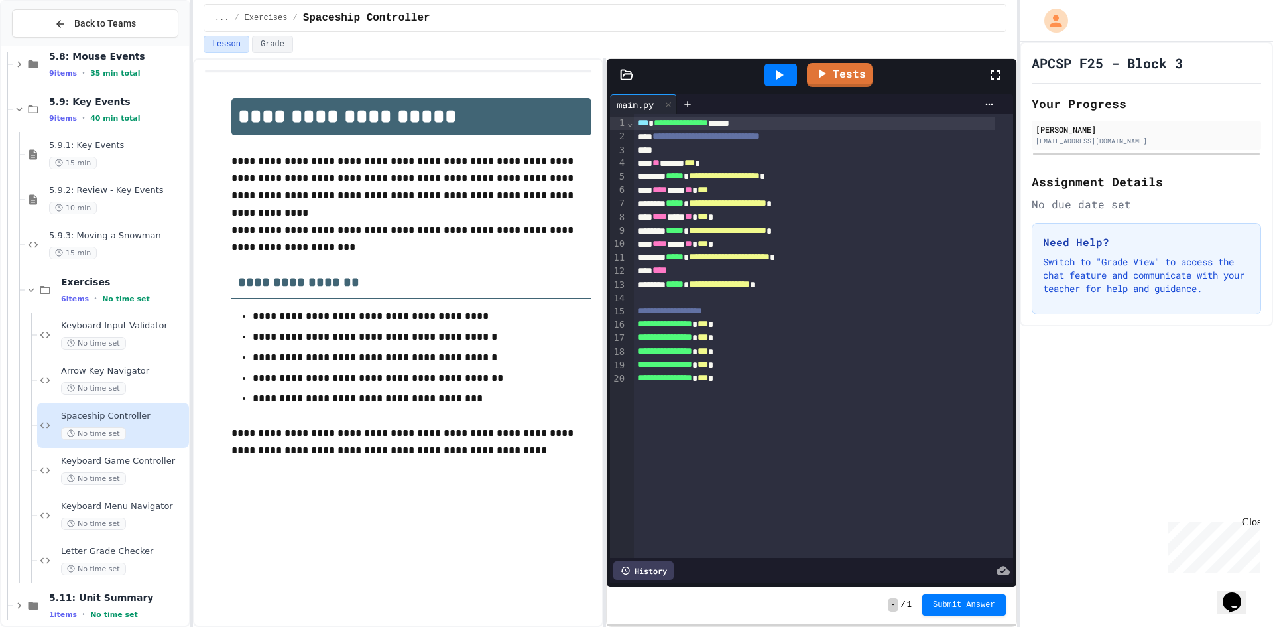
click at [792, 73] on div at bounding box center [781, 75] width 32 height 23
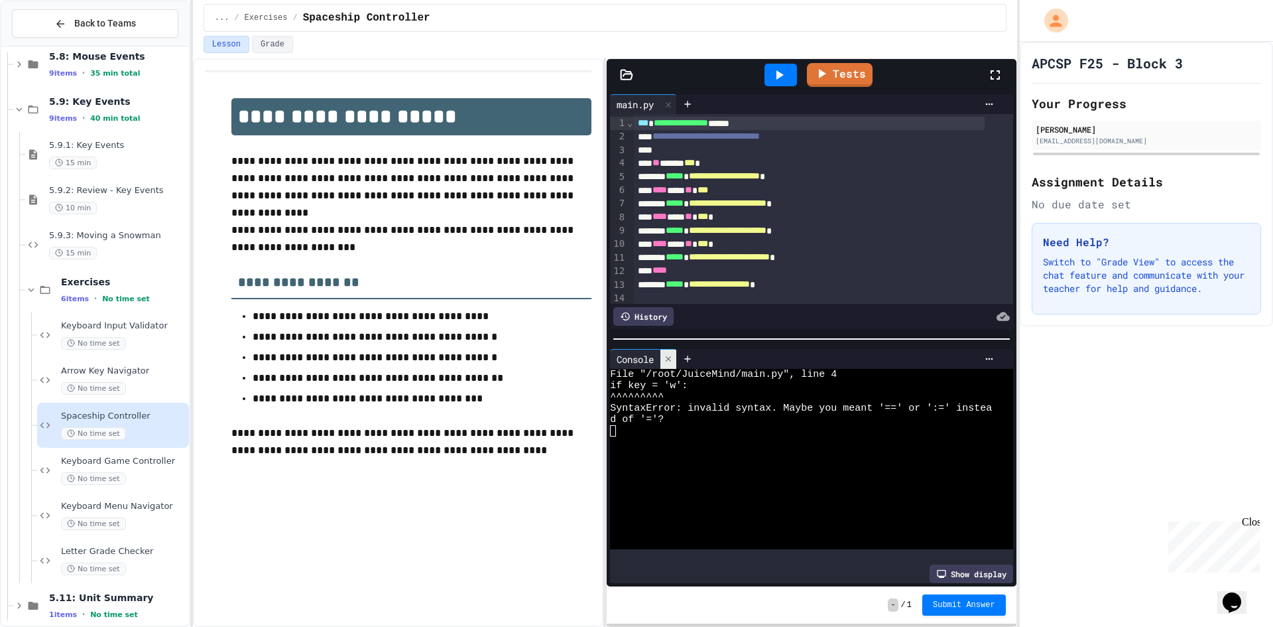
click at [676, 349] on div at bounding box center [668, 358] width 16 height 19
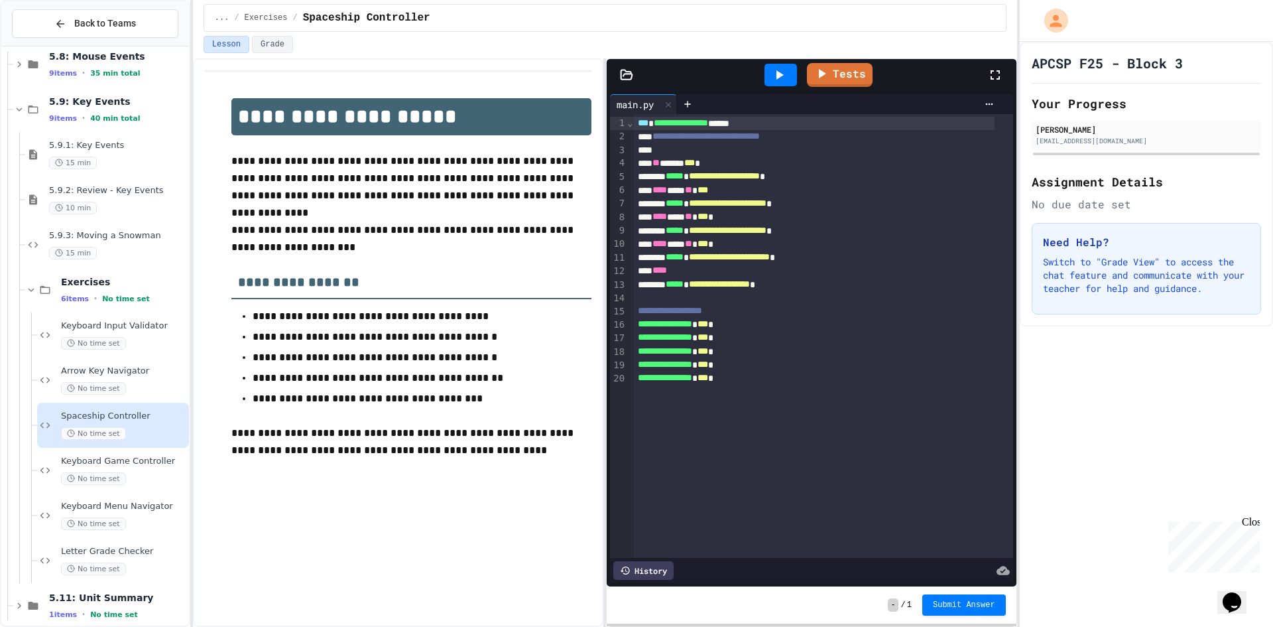
click at [697, 159] on div "** ***** *** *" at bounding box center [814, 162] width 361 height 13
click at [778, 70] on icon at bounding box center [779, 75] width 16 height 16
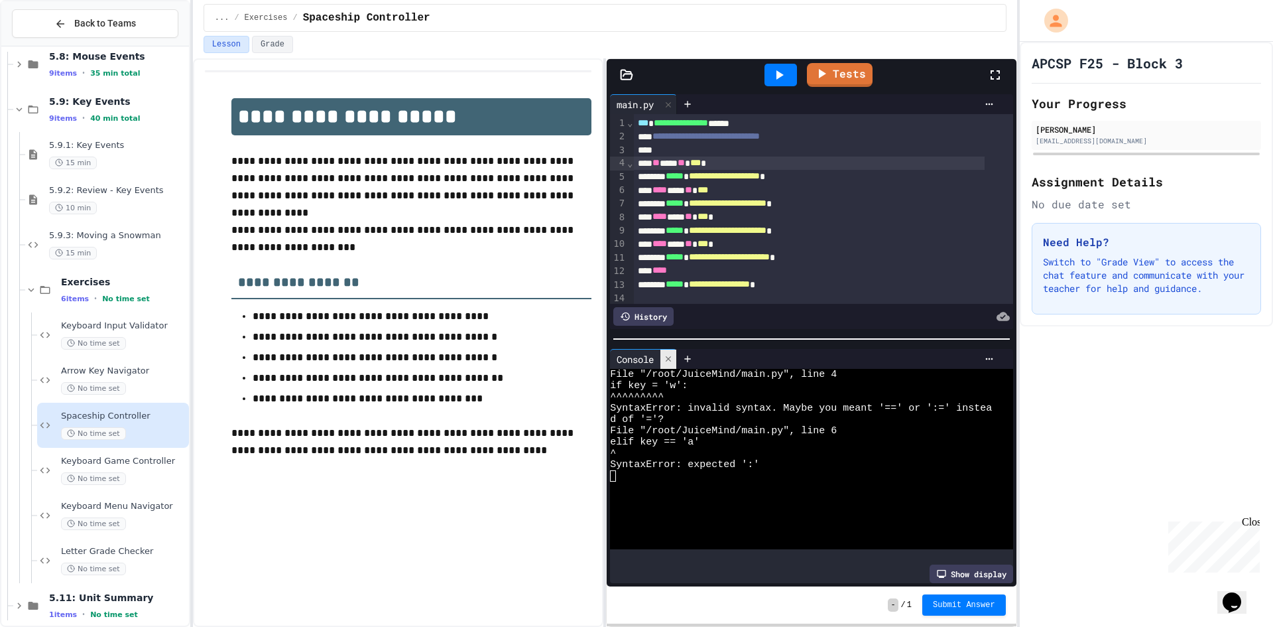
click at [672, 356] on icon at bounding box center [668, 358] width 9 height 9
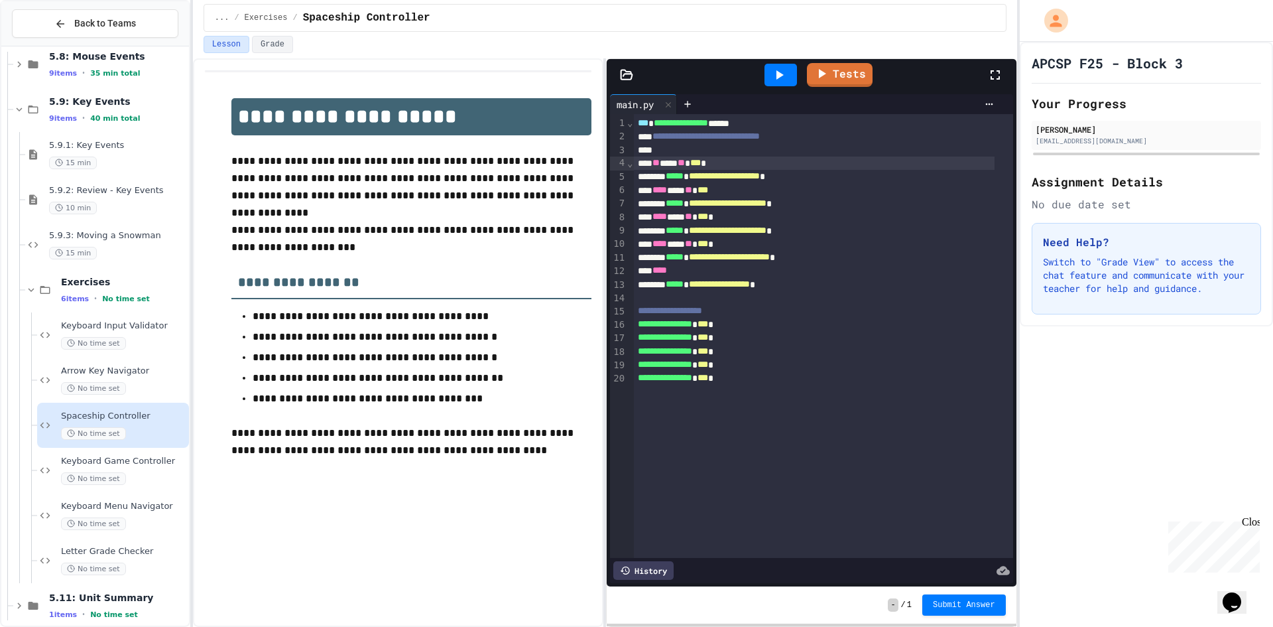
click at [712, 270] on div "****" at bounding box center [814, 270] width 361 height 13
click at [638, 267] on span "****" at bounding box center [645, 269] width 15 height 9
click at [772, 71] on icon at bounding box center [779, 75] width 16 height 16
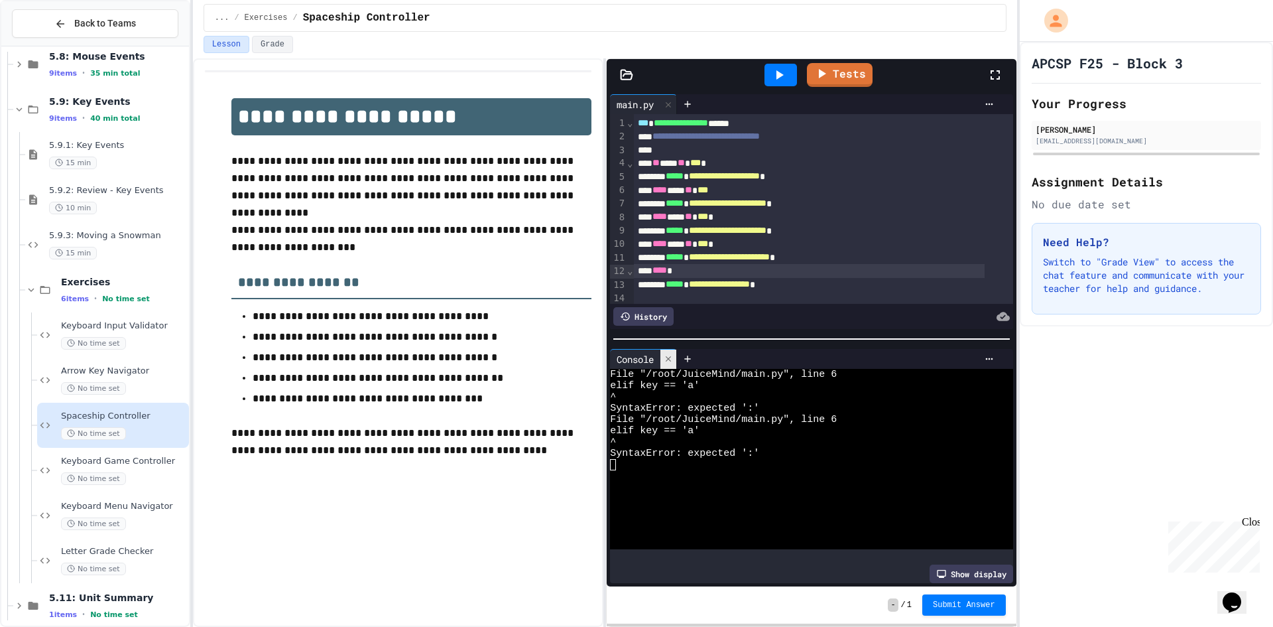
click at [666, 354] on icon at bounding box center [668, 358] width 9 height 9
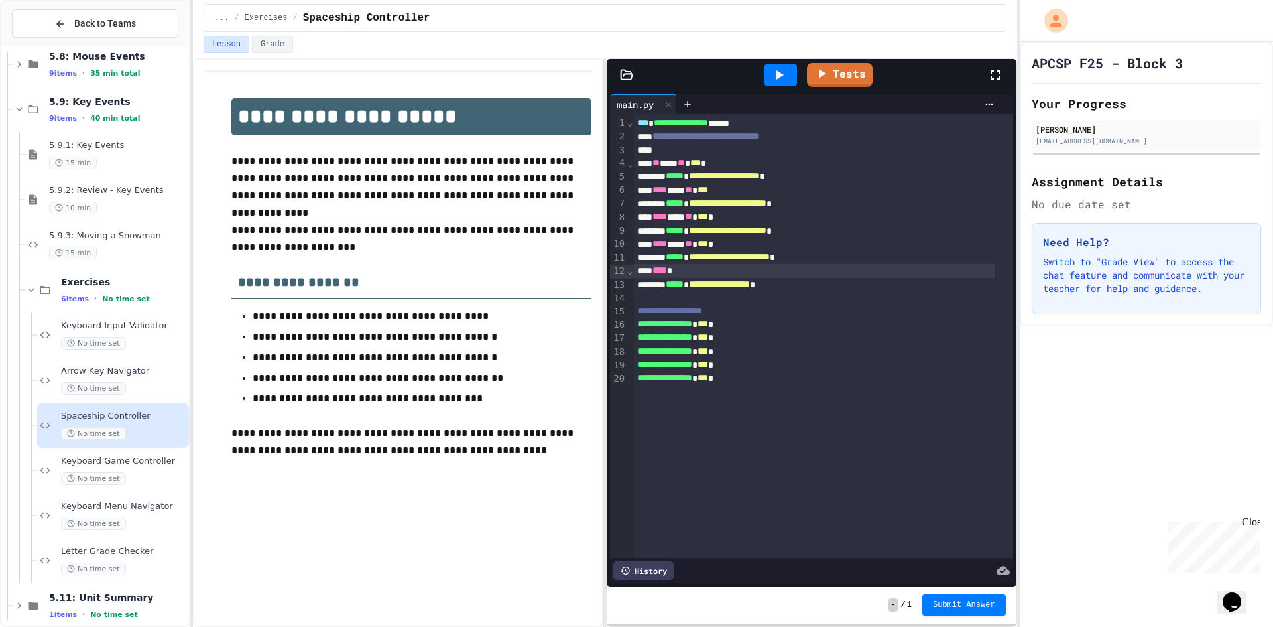
drag, startPoint x: 741, startPoint y: 192, endPoint x: 740, endPoint y: 201, distance: 8.6
click at [741, 192] on div "**** *** ** ***" at bounding box center [814, 190] width 361 height 13
click at [783, 73] on icon at bounding box center [779, 75] width 16 height 16
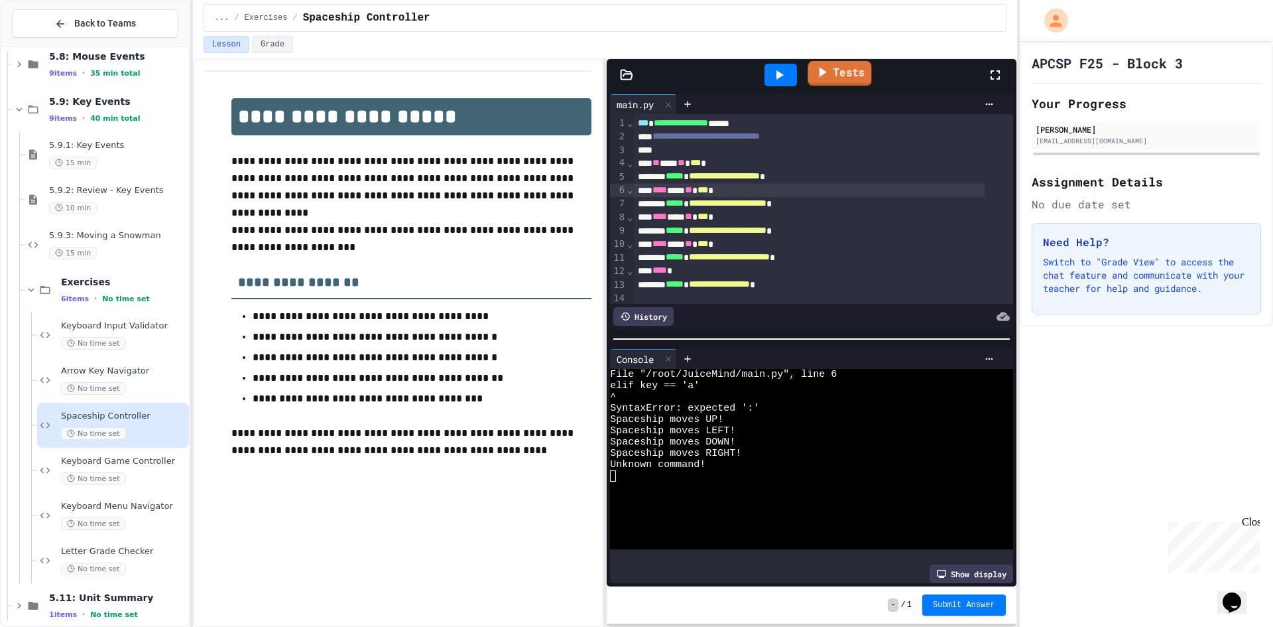
click at [843, 70] on link "Tests" at bounding box center [840, 73] width 64 height 25
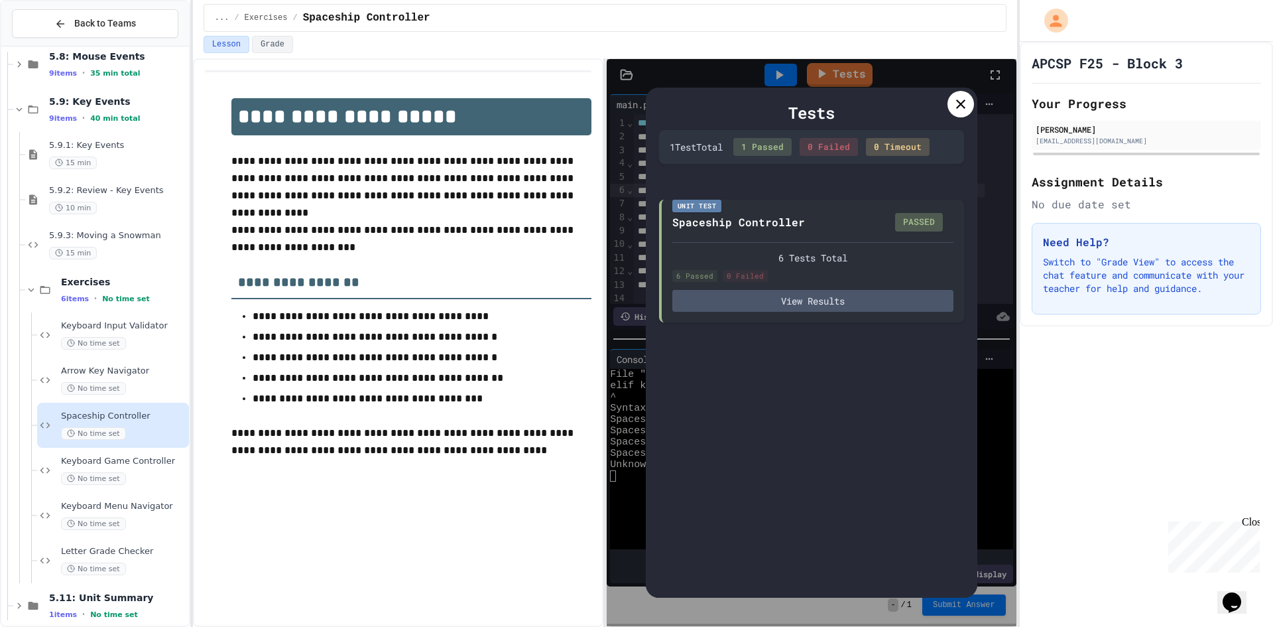
click at [969, 111] on div at bounding box center [961, 104] width 27 height 27
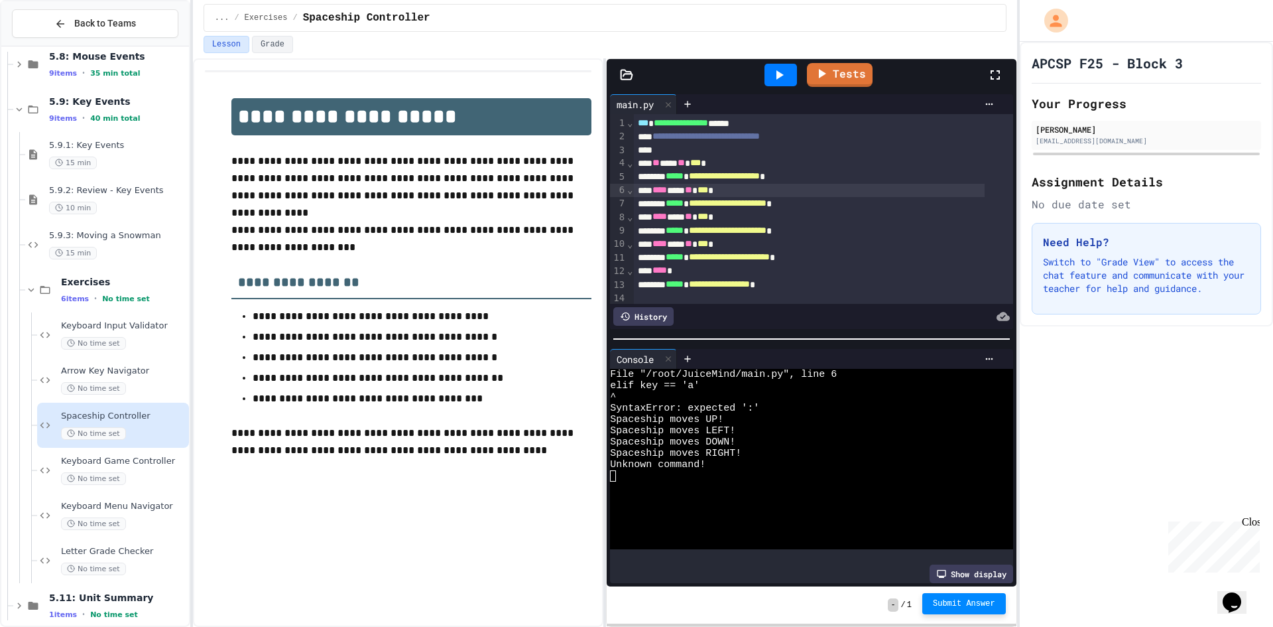
click at [974, 596] on button "Submit Answer" at bounding box center [964, 603] width 84 height 21
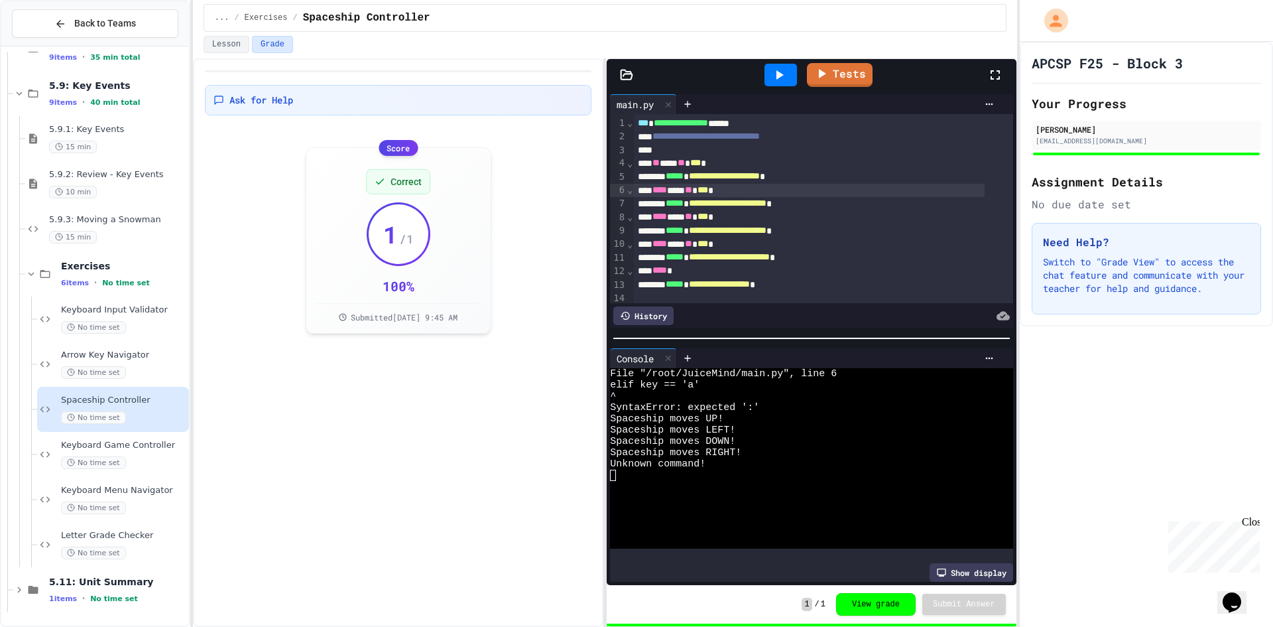
click at [143, 480] on div "Keyboard Menu Navigator No time set" at bounding box center [113, 499] width 152 height 45
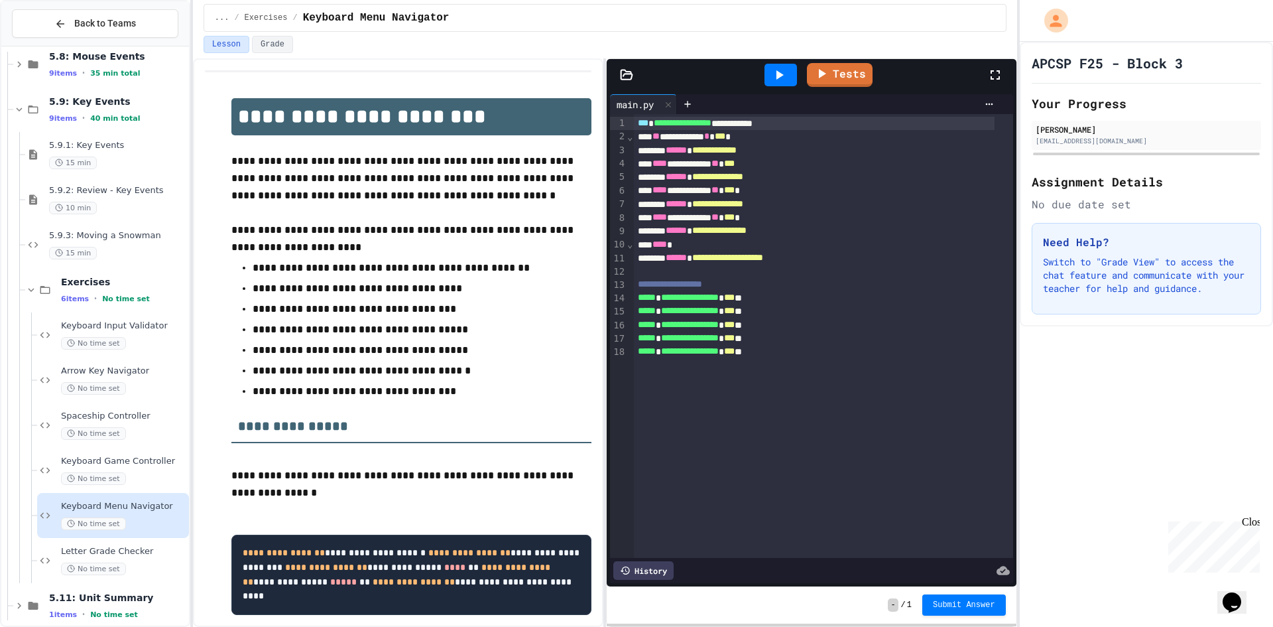
click at [823, 119] on div "**********" at bounding box center [814, 123] width 361 height 13
click at [787, 168] on div "**********" at bounding box center [814, 163] width 361 height 13
click at [798, 72] on div at bounding box center [781, 75] width 46 height 36
click at [794, 73] on div at bounding box center [781, 75] width 32 height 23
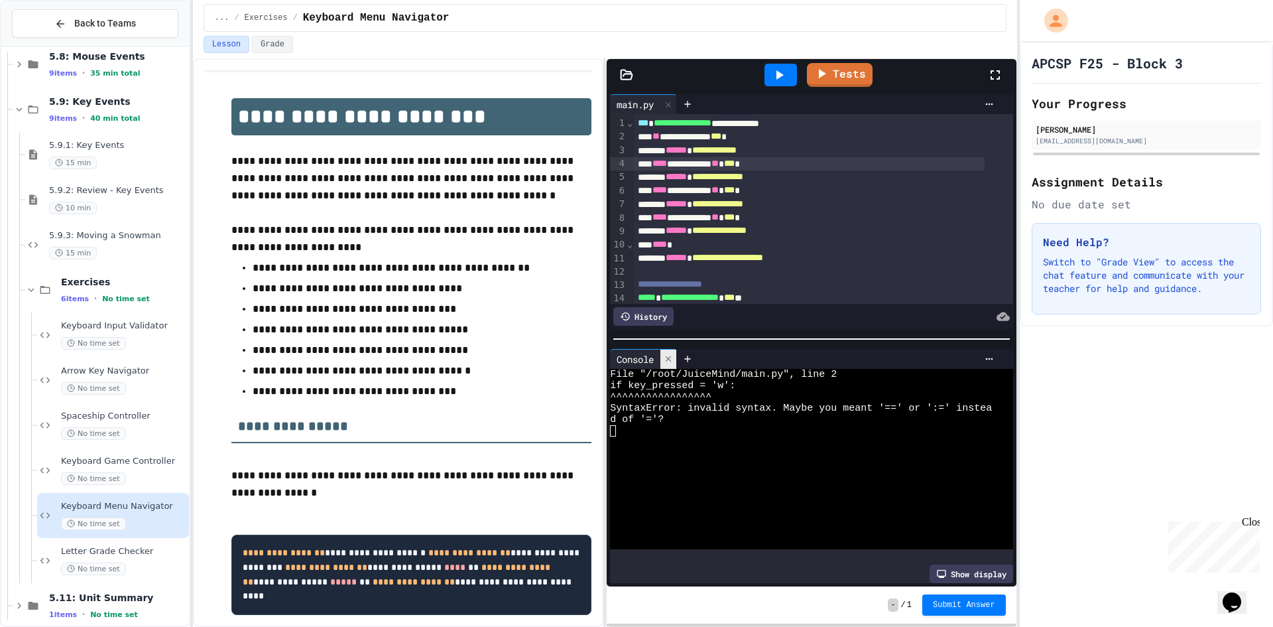
click at [672, 354] on icon at bounding box center [668, 358] width 9 height 9
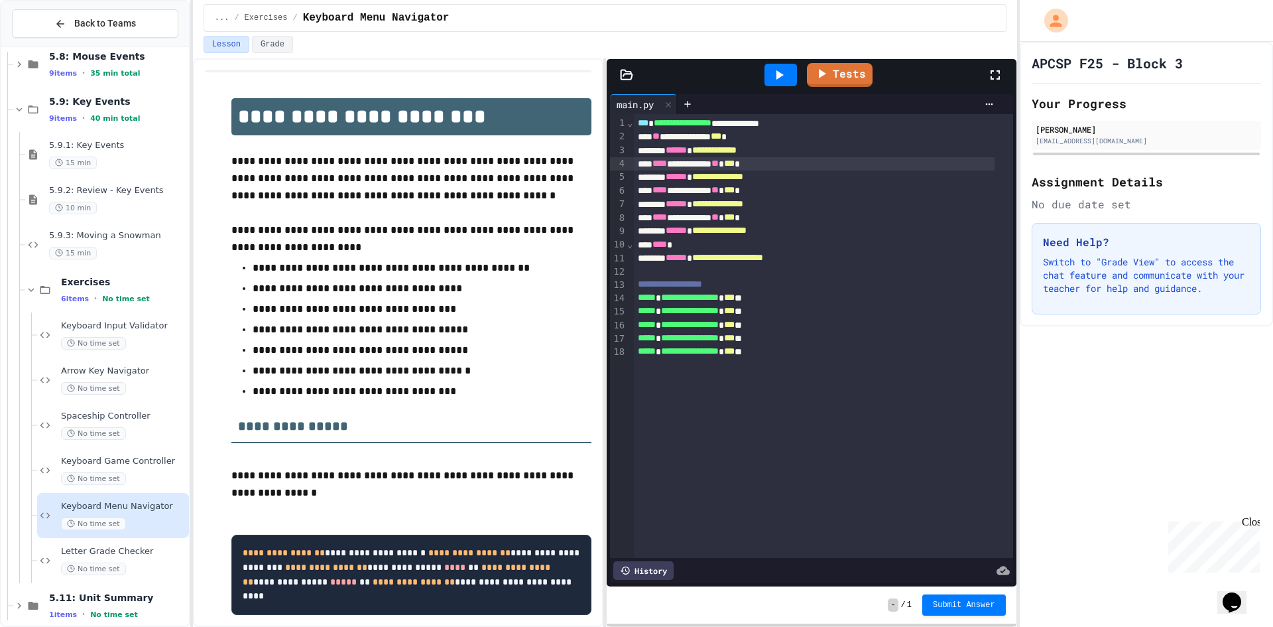
click at [736, 139] on div "**********" at bounding box center [814, 136] width 361 height 13
click at [784, 74] on icon at bounding box center [779, 75] width 16 height 16
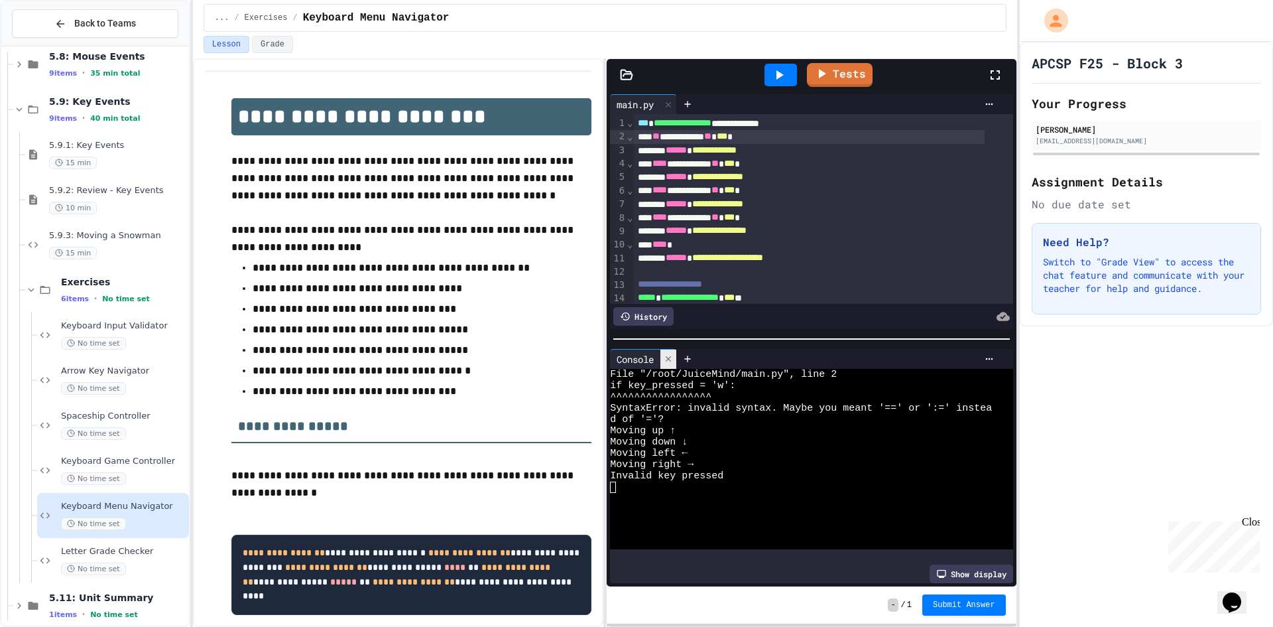
click at [676, 358] on div at bounding box center [668, 358] width 16 height 19
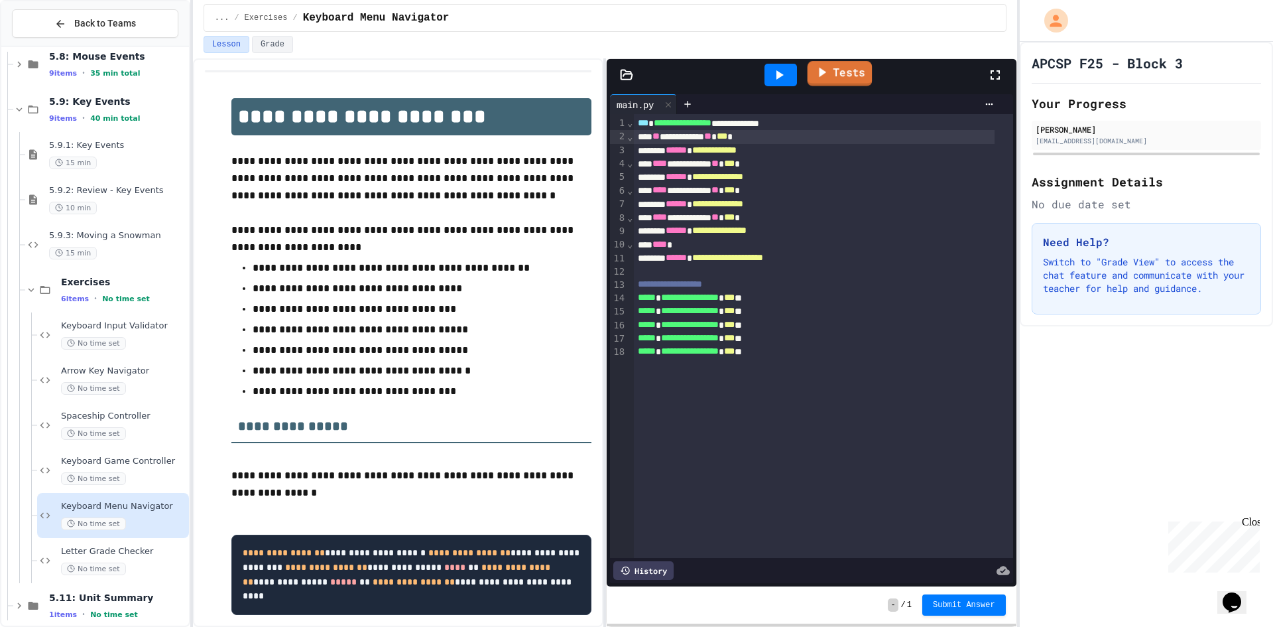
click at [853, 74] on link "Tests" at bounding box center [840, 73] width 65 height 25
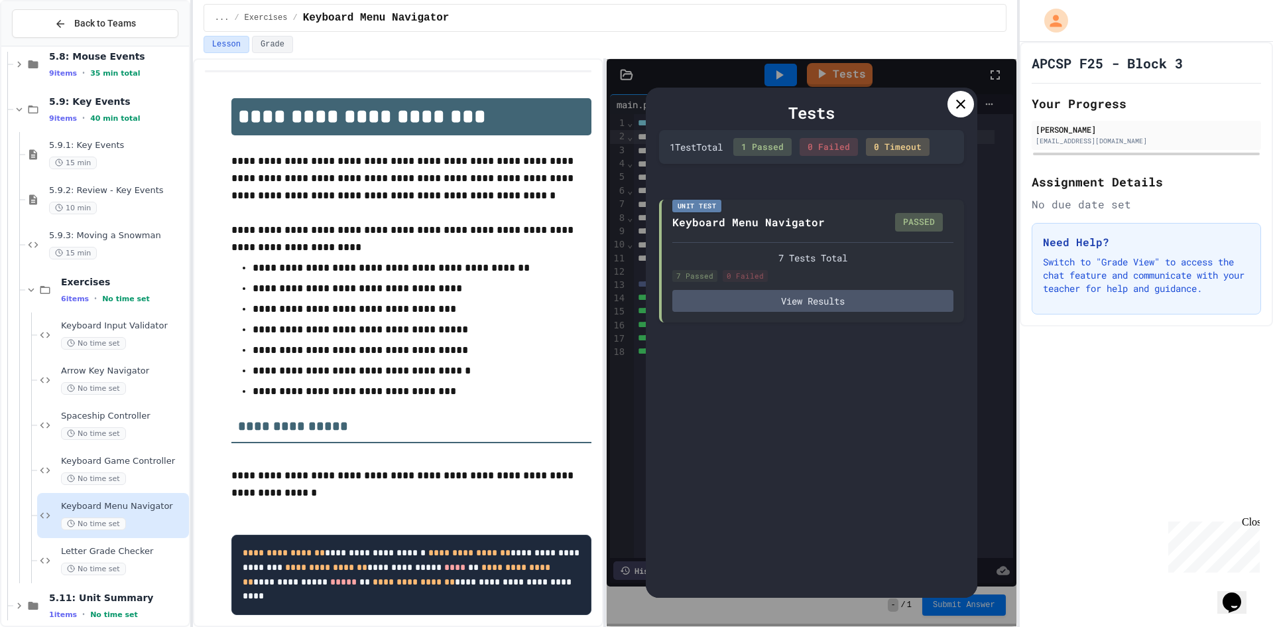
click at [958, 99] on icon at bounding box center [961, 104] width 16 height 16
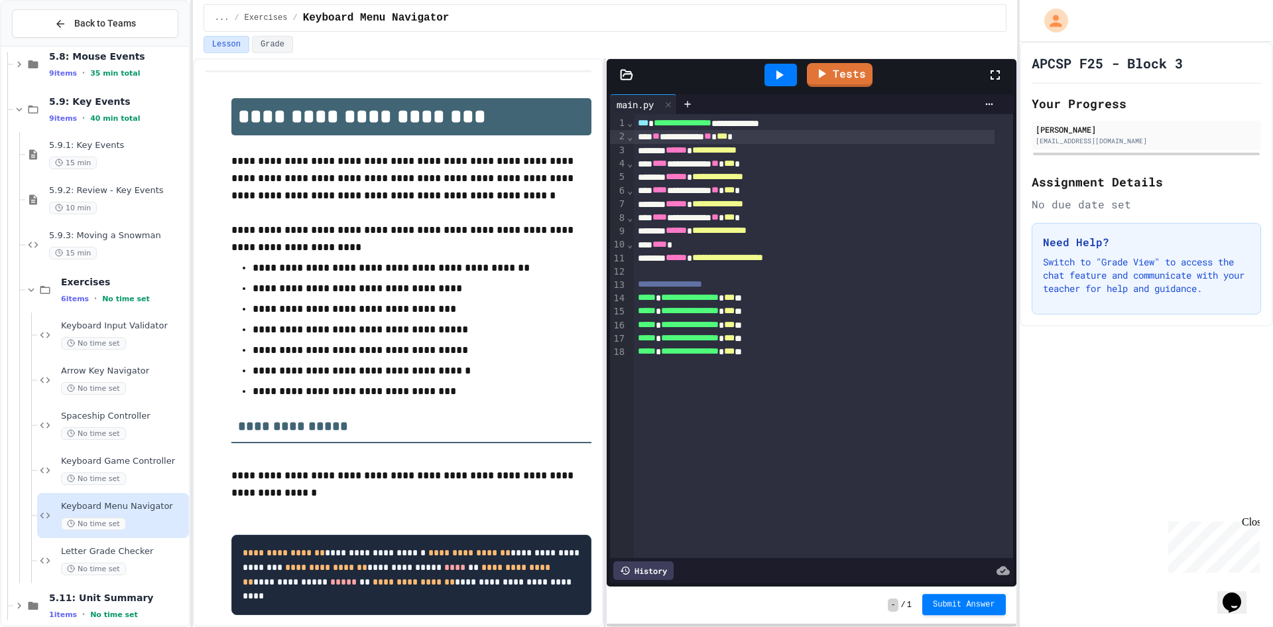
click at [948, 617] on div "- / 1 Submit Answer" at bounding box center [811, 604] width 409 height 37
click at [942, 606] on span "Submit Answer" at bounding box center [964, 604] width 62 height 11
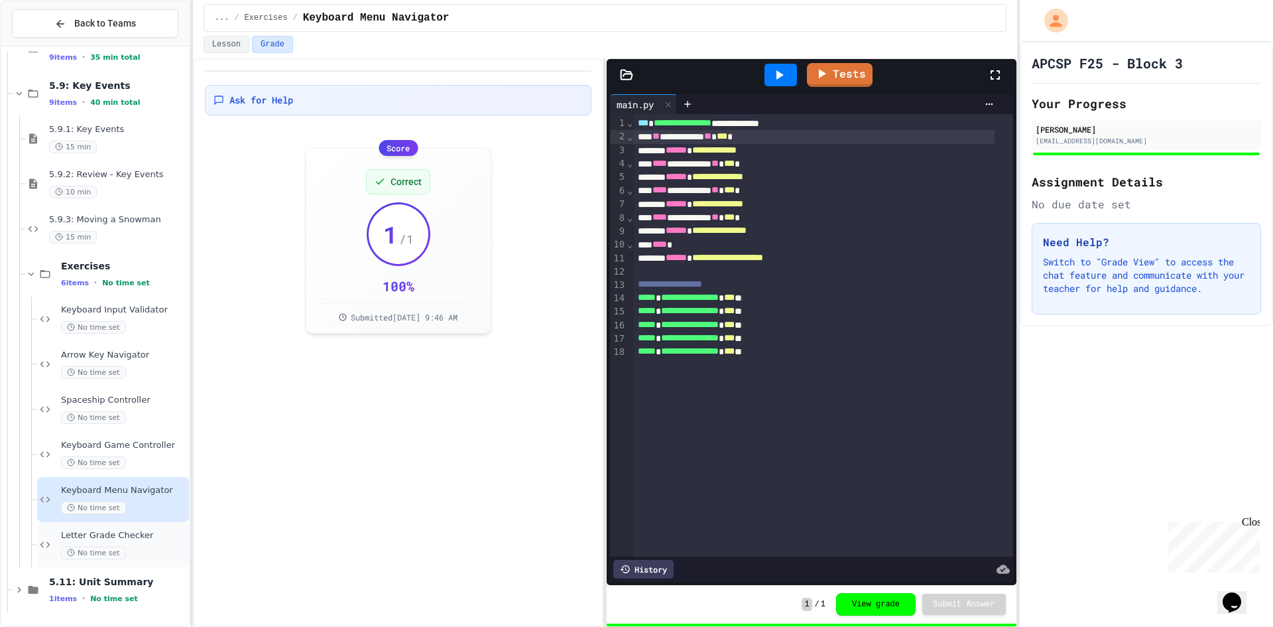
click at [135, 555] on div "No time set" at bounding box center [123, 552] width 125 height 13
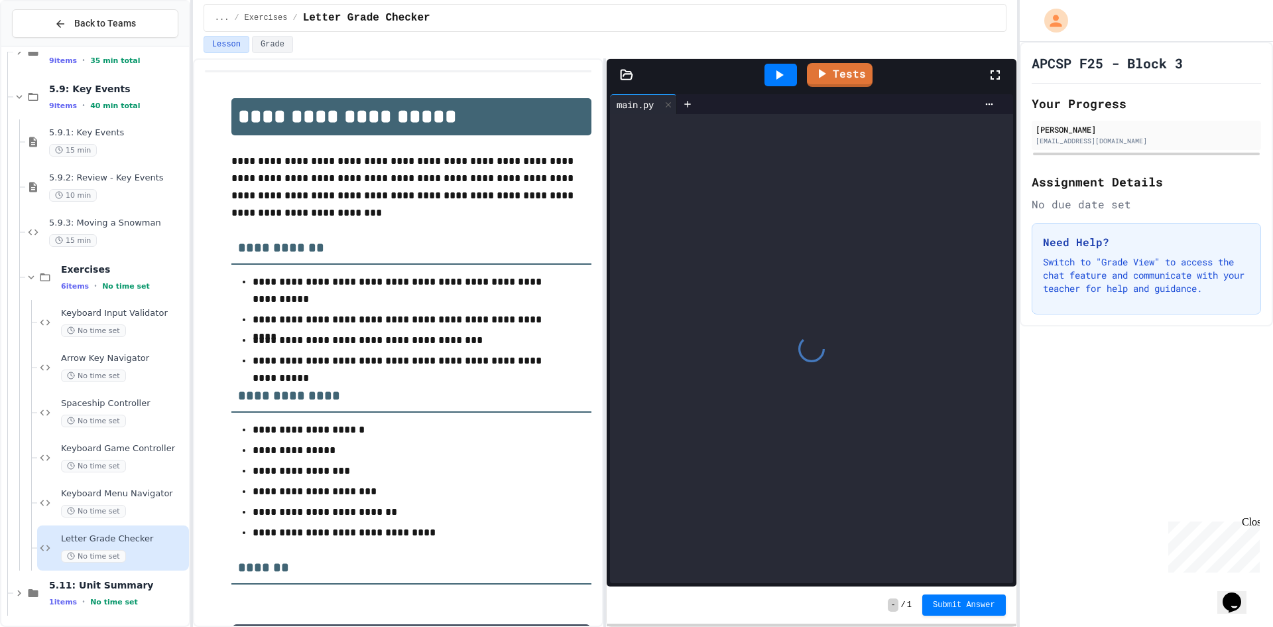
scroll to position [530, 0]
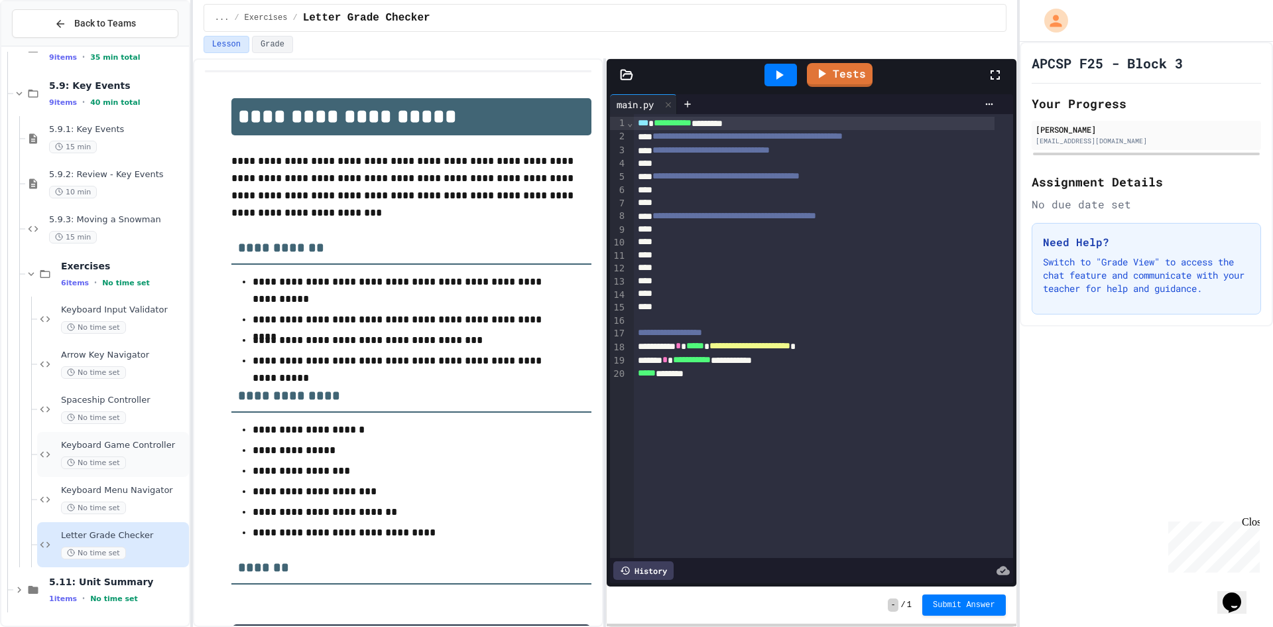
click at [147, 451] on div "Keyboard Game Controller No time set" at bounding box center [123, 454] width 125 height 29
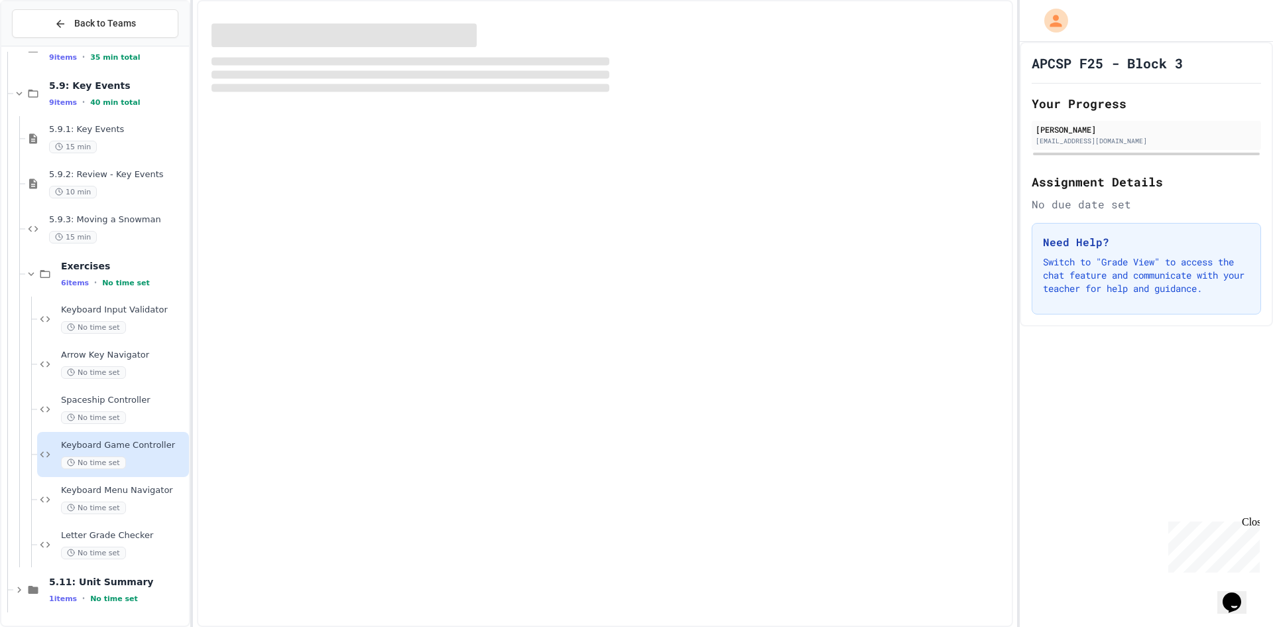
scroll to position [514, 0]
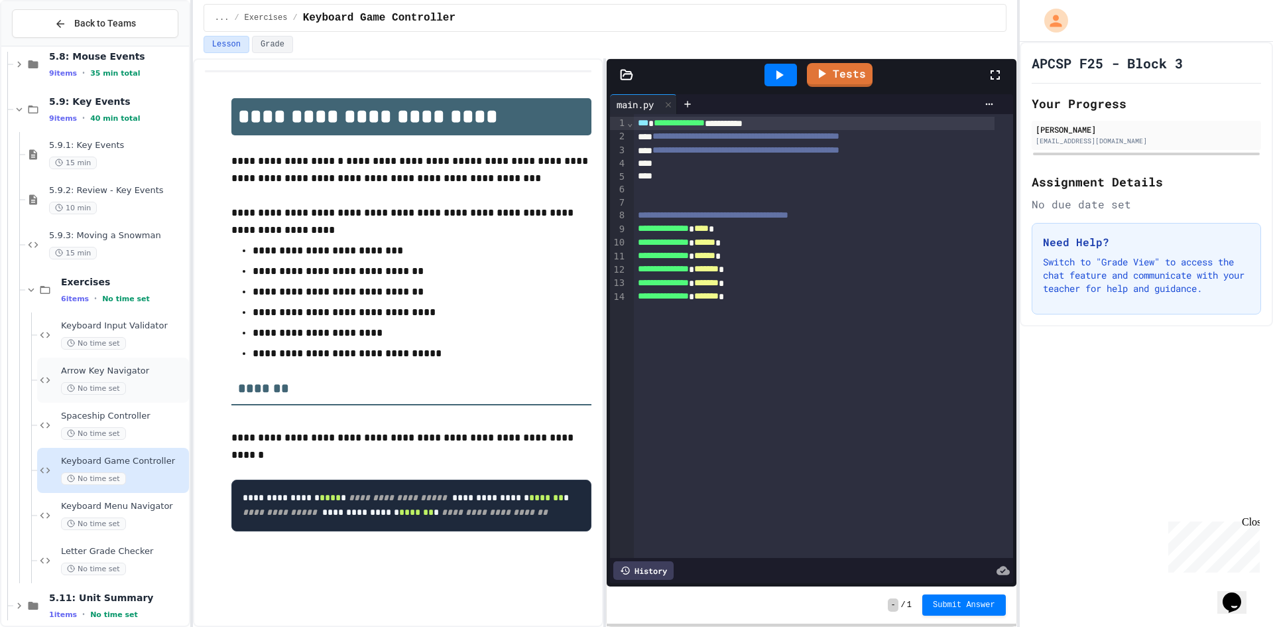
click at [140, 379] on div "Arrow Key Navigator No time set" at bounding box center [123, 379] width 125 height 29
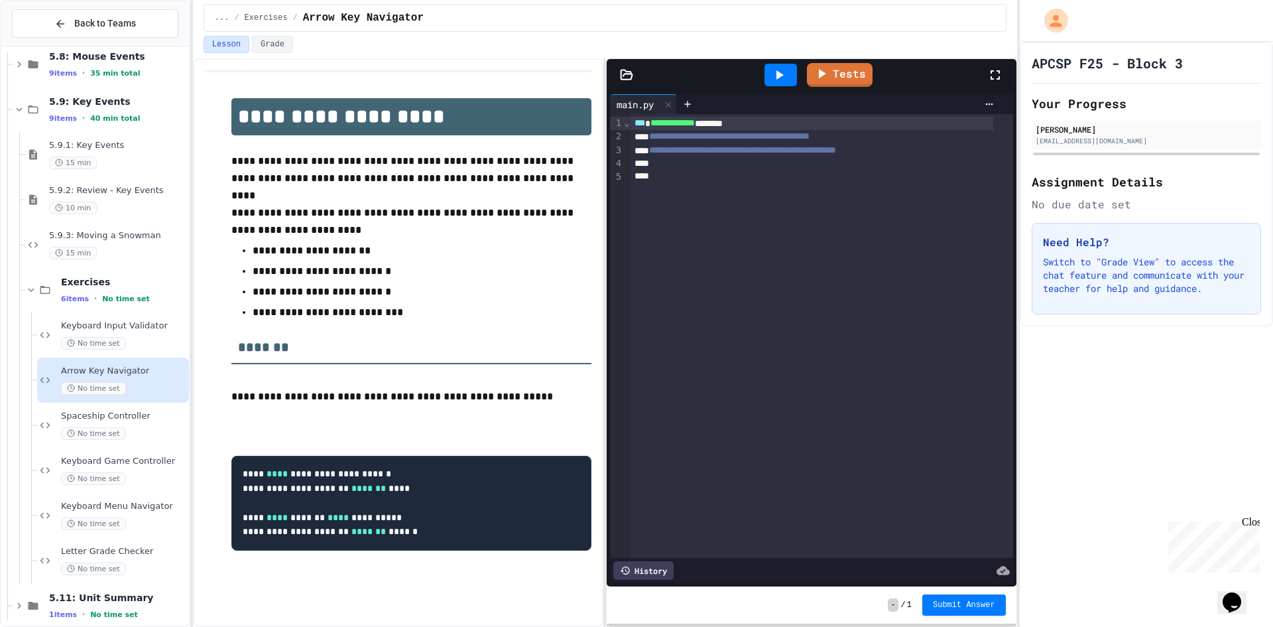
click at [721, 162] on div at bounding box center [812, 163] width 363 height 13
click at [839, 75] on link "Tests" at bounding box center [840, 73] width 64 height 25
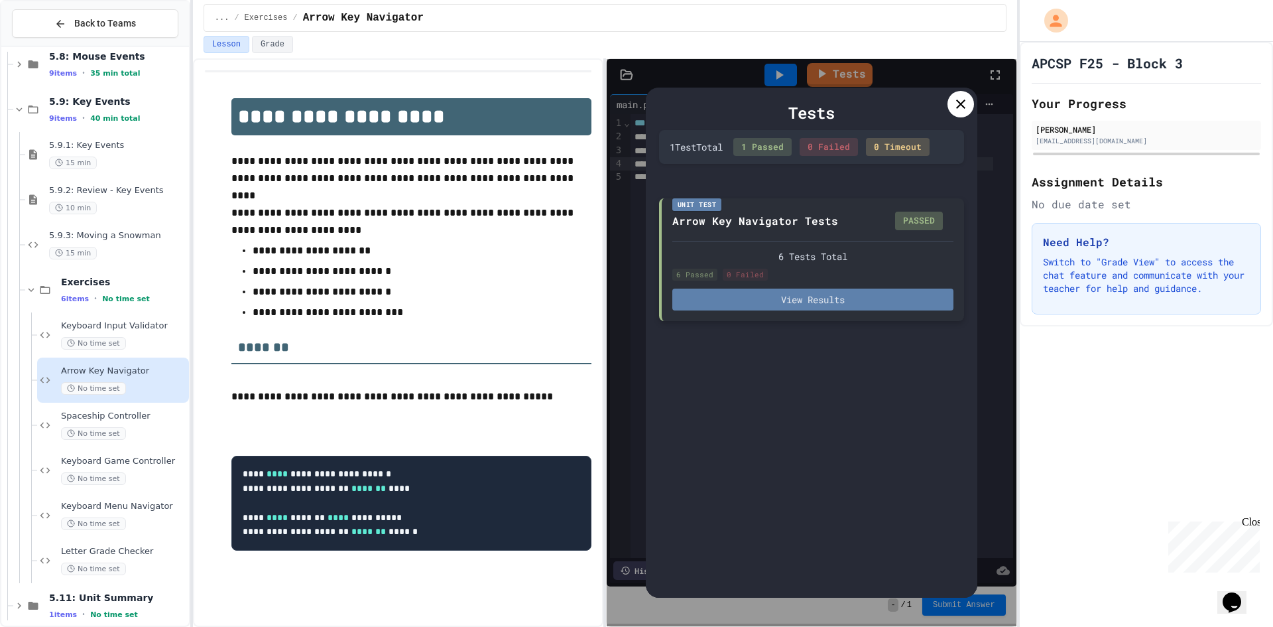
click at [855, 310] on button "View Results" at bounding box center [812, 299] width 281 height 22
click at [959, 115] on div at bounding box center [961, 104] width 27 height 27
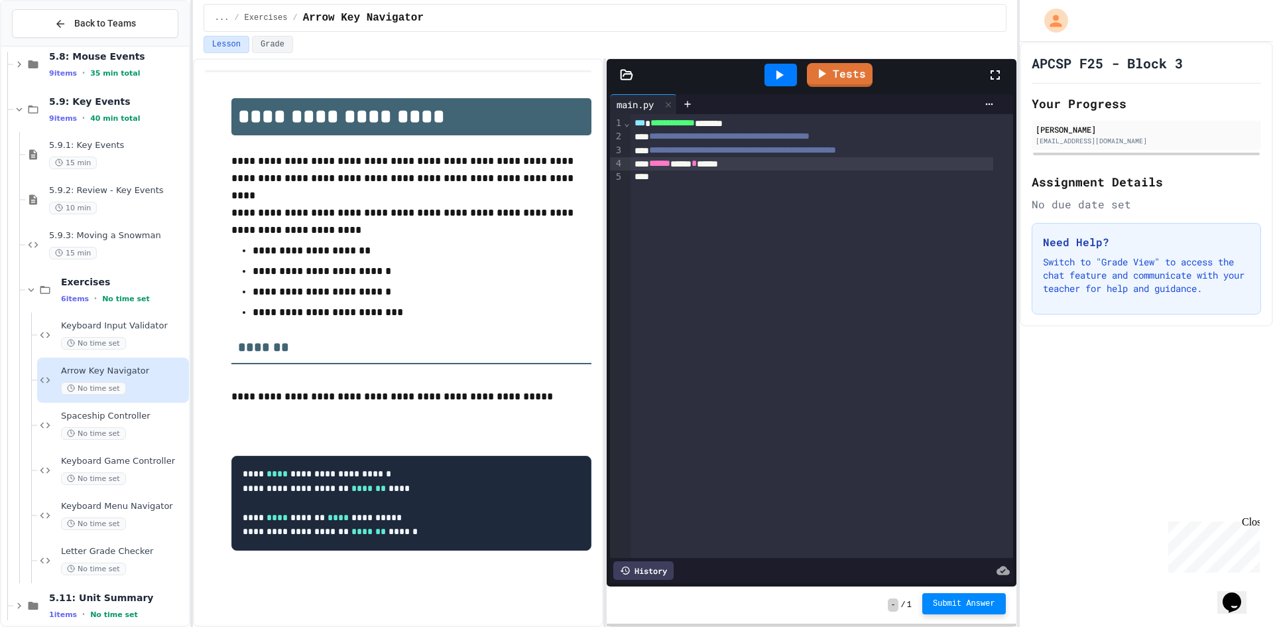
click at [940, 598] on button "Submit Answer" at bounding box center [964, 603] width 84 height 21
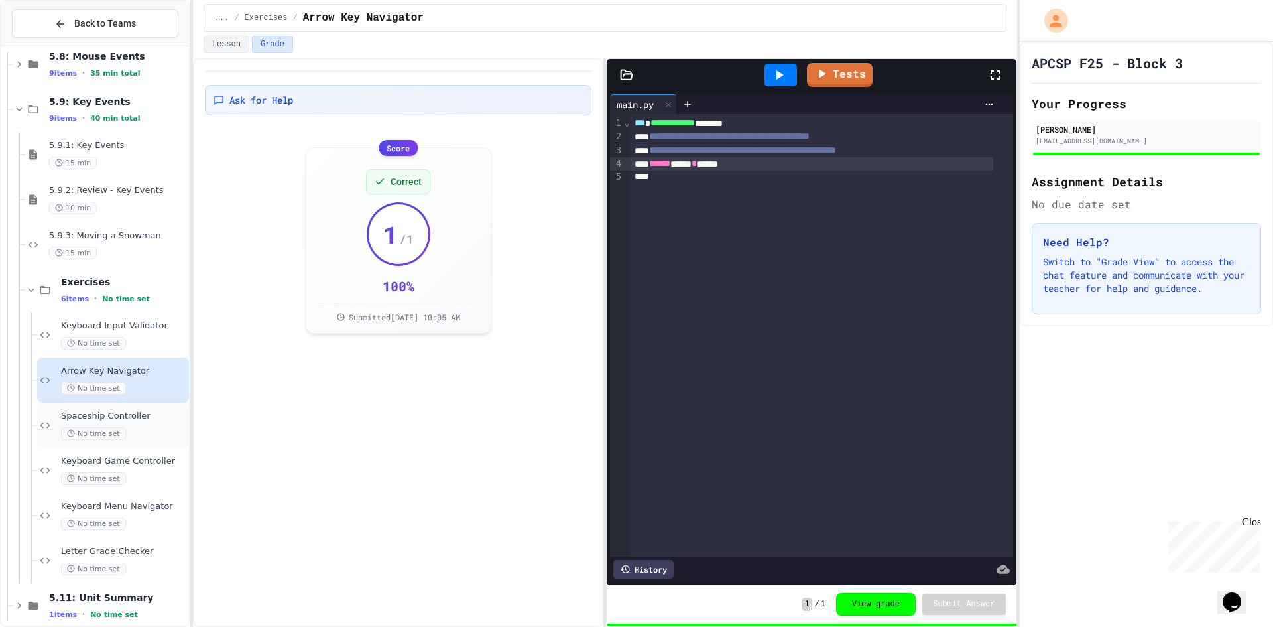
click at [162, 408] on div "Spaceship Controller No time set" at bounding box center [113, 424] width 152 height 45
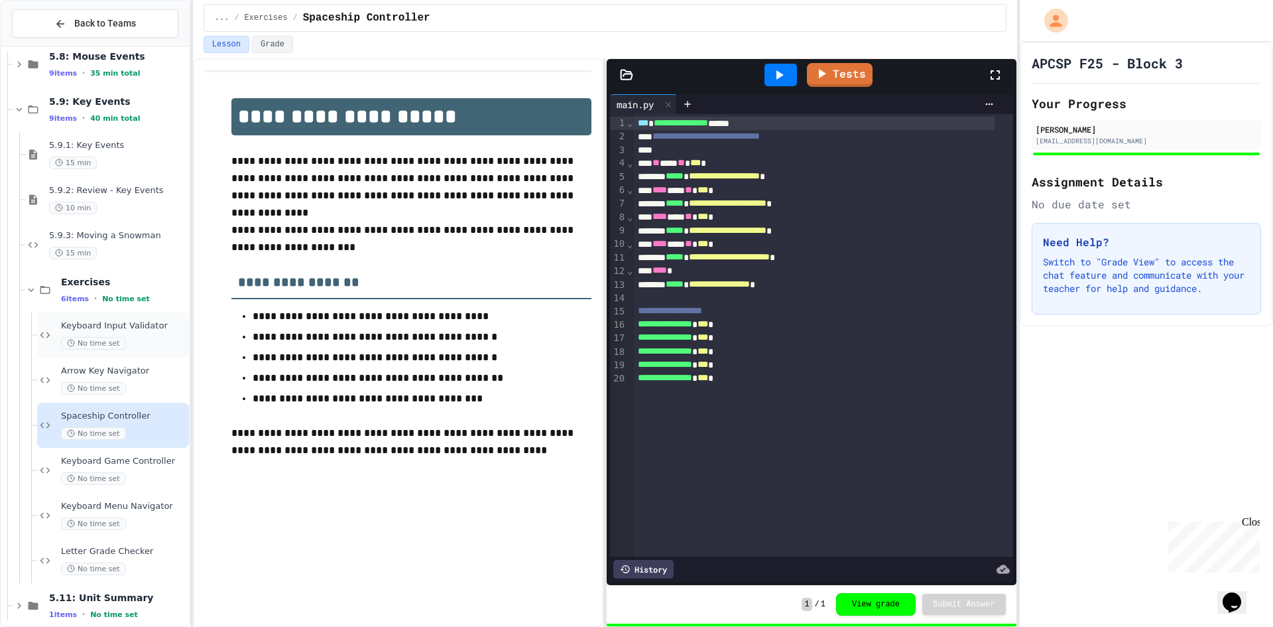
click at [153, 353] on div "Keyboard Input Validator No time set" at bounding box center [113, 334] width 152 height 45
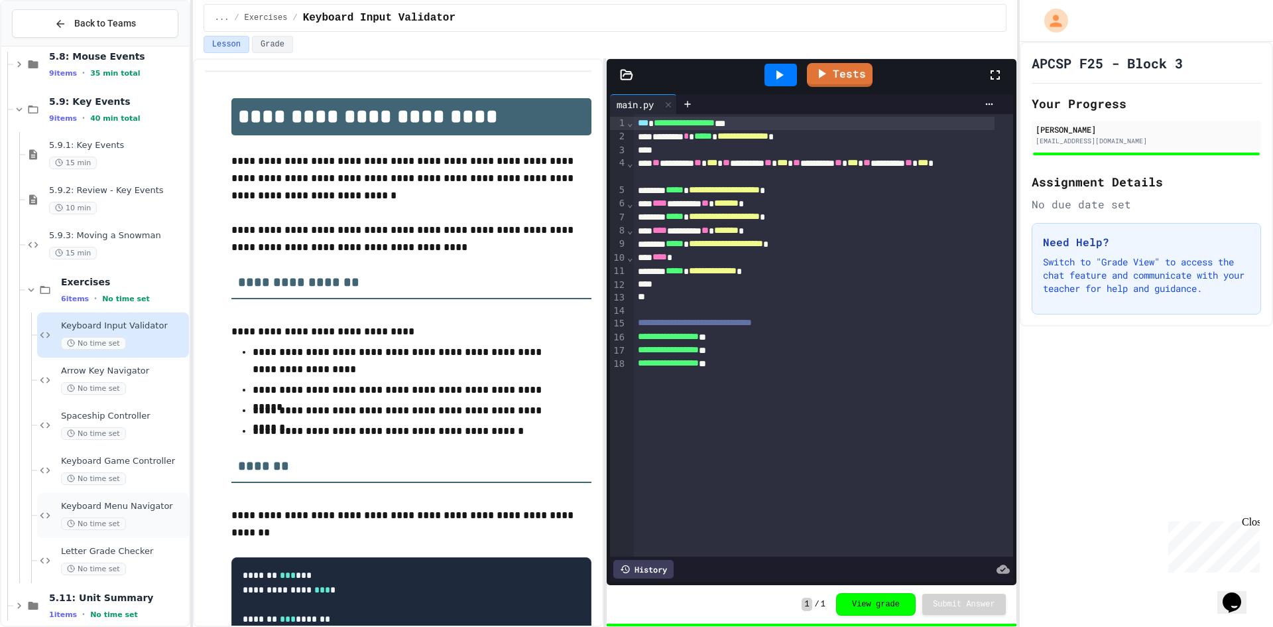
click at [157, 508] on span "Keyboard Menu Navigator" at bounding box center [123, 506] width 125 height 11
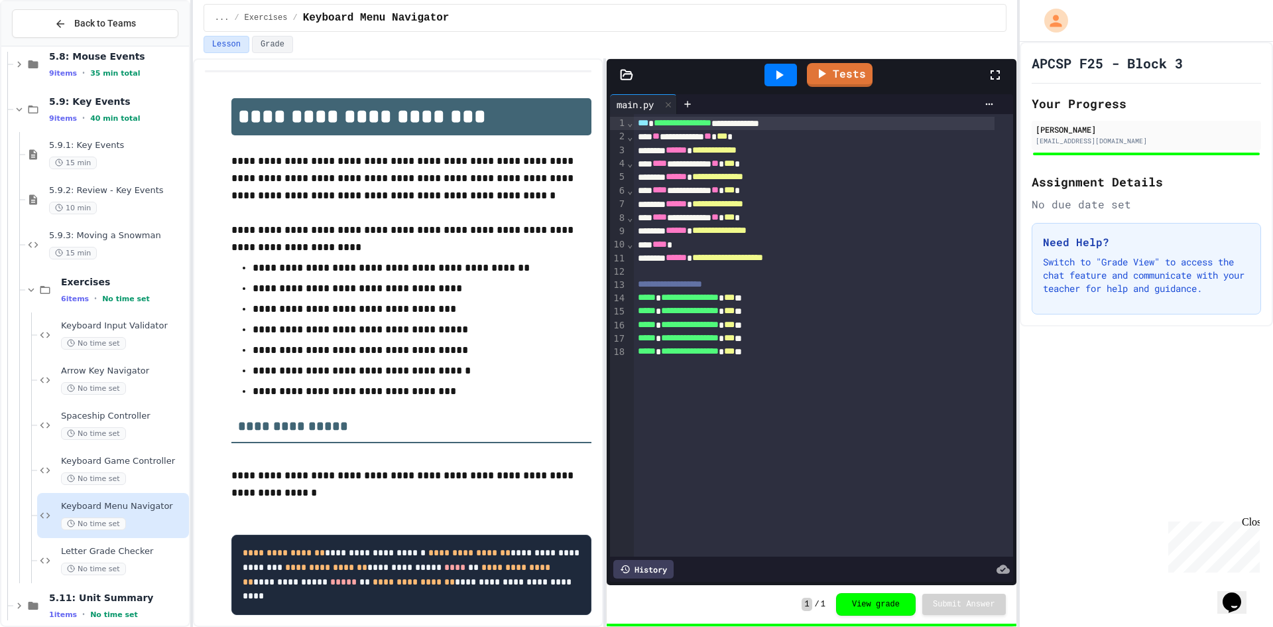
click at [147, 547] on span "Letter Grade Checker" at bounding box center [123, 551] width 125 height 11
